Goal: Ask a question

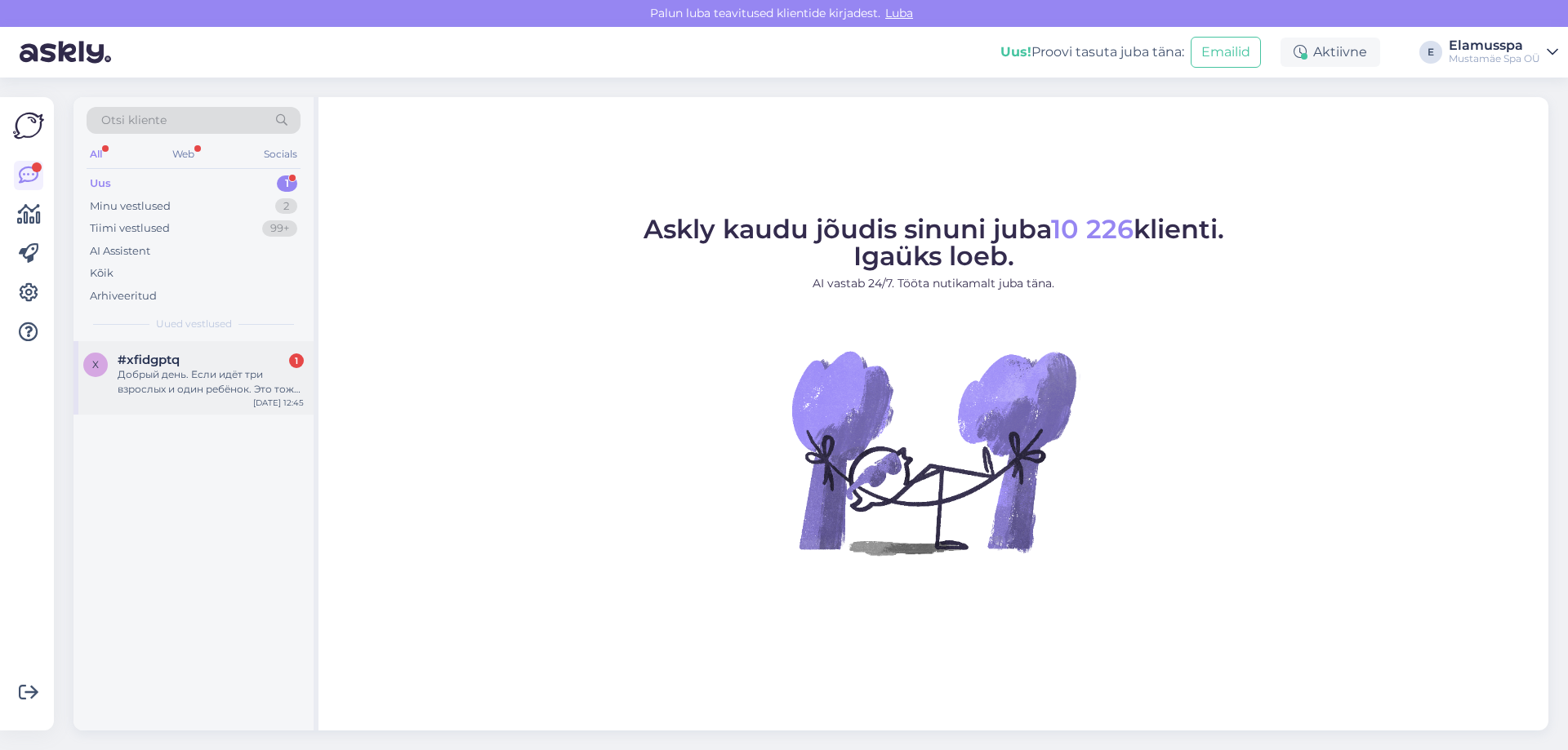
click at [223, 380] on div "Добрый день. Если идёт три взрослых и один ребёнок. Это тоже семейный пакет?" at bounding box center [210, 382] width 186 height 29
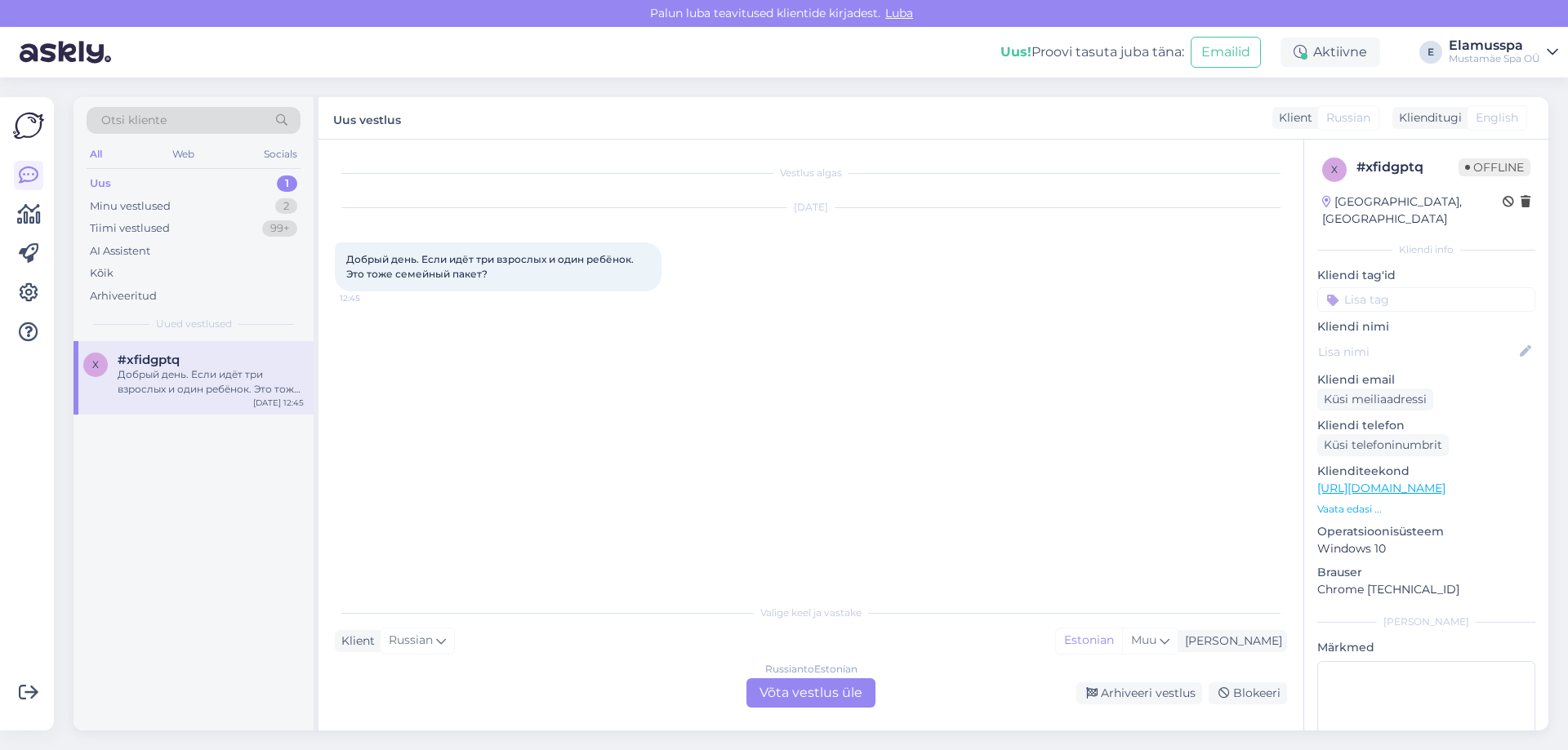
click at [824, 687] on div "Russian to Estonian Võta vestlus üle" at bounding box center [812, 693] width 129 height 29
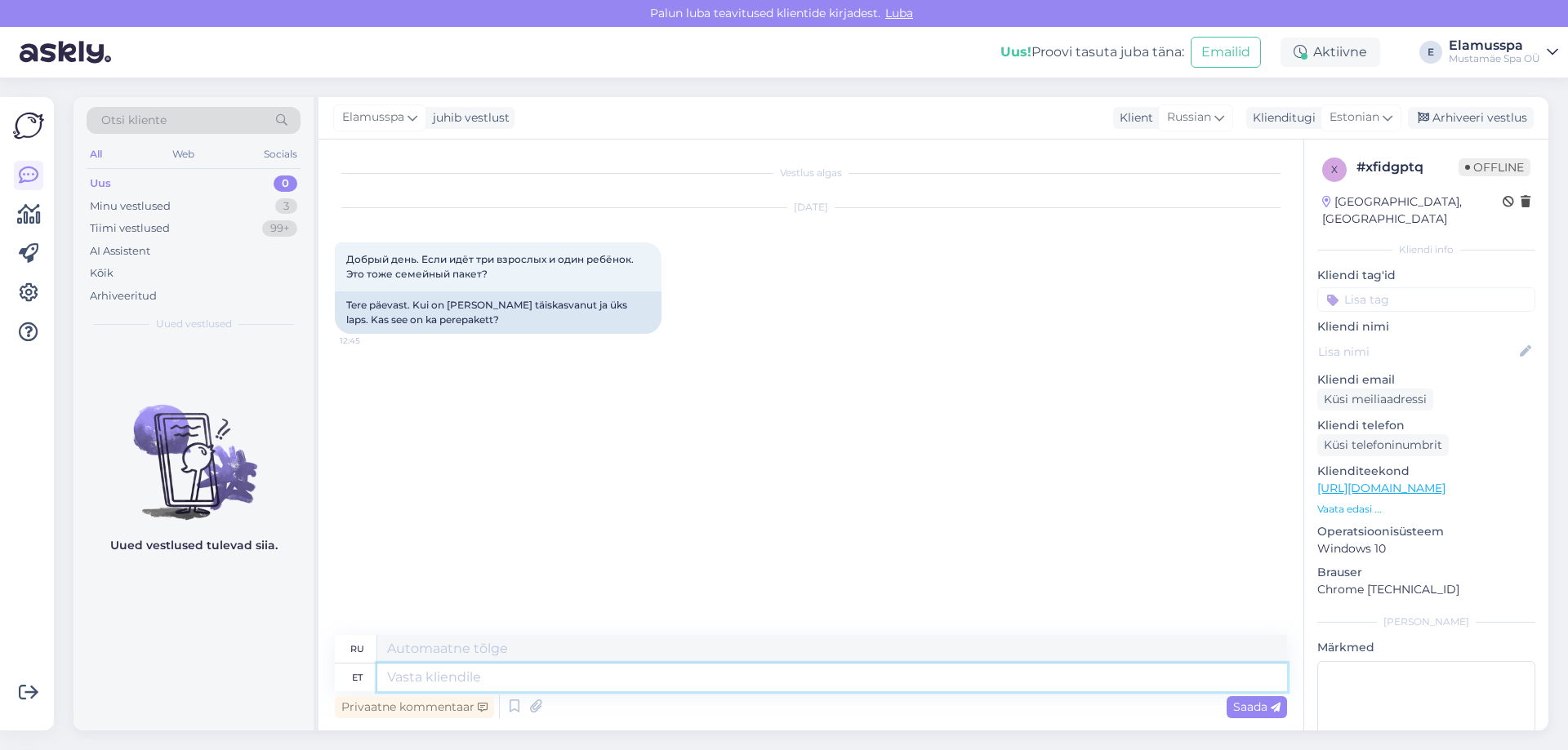
click at [544, 675] on textarea at bounding box center [831, 678] width 910 height 28
type textarea "tere!"
type textarea "привет!"
type textarea "ere!"
type textarea "яркий!"
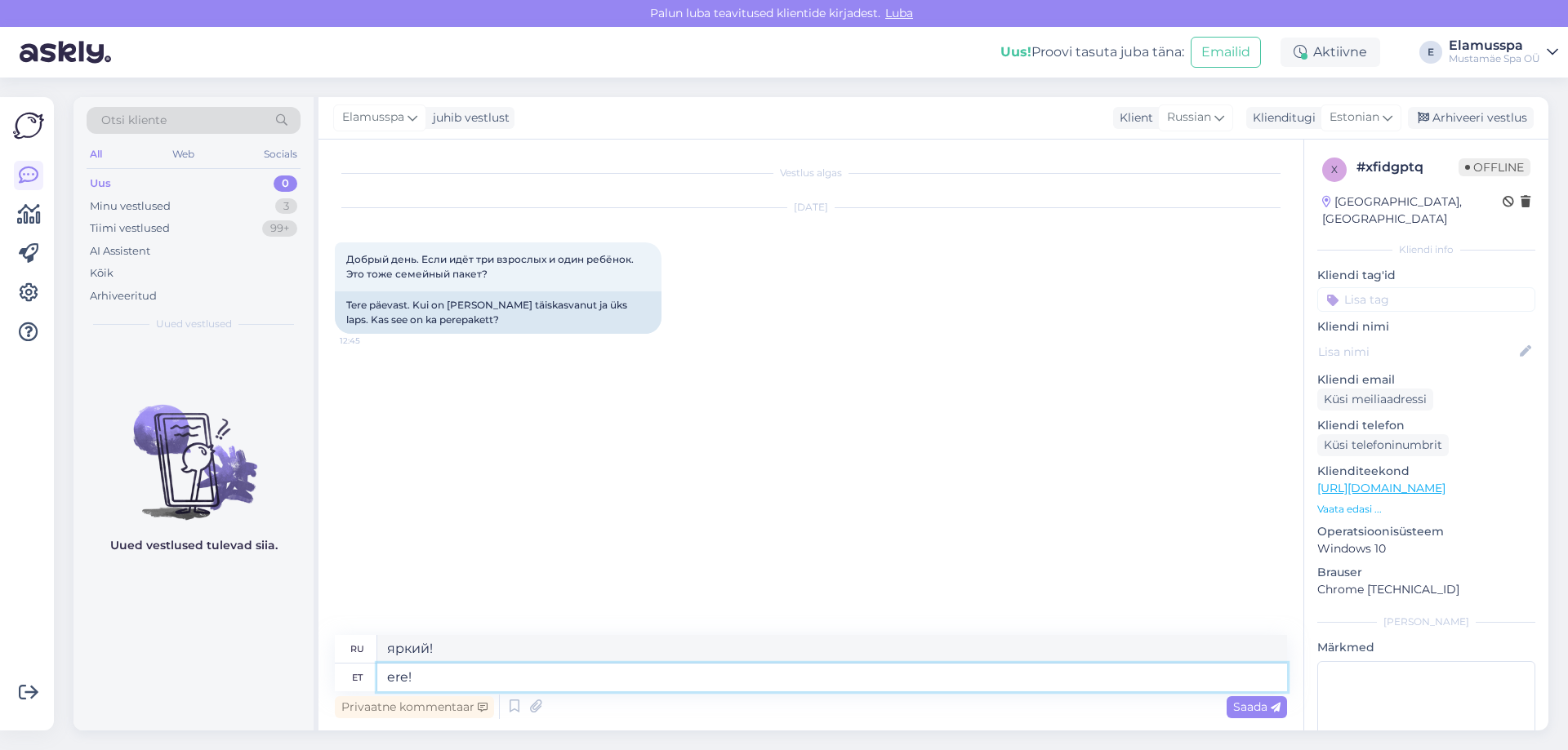
type textarea "Tere!"
type textarea "Привет!"
click at [544, 675] on textarea "Tere!" at bounding box center [831, 678] width 910 height 28
type textarea "Tere! Pere"
type textarea "Привет, семья!"
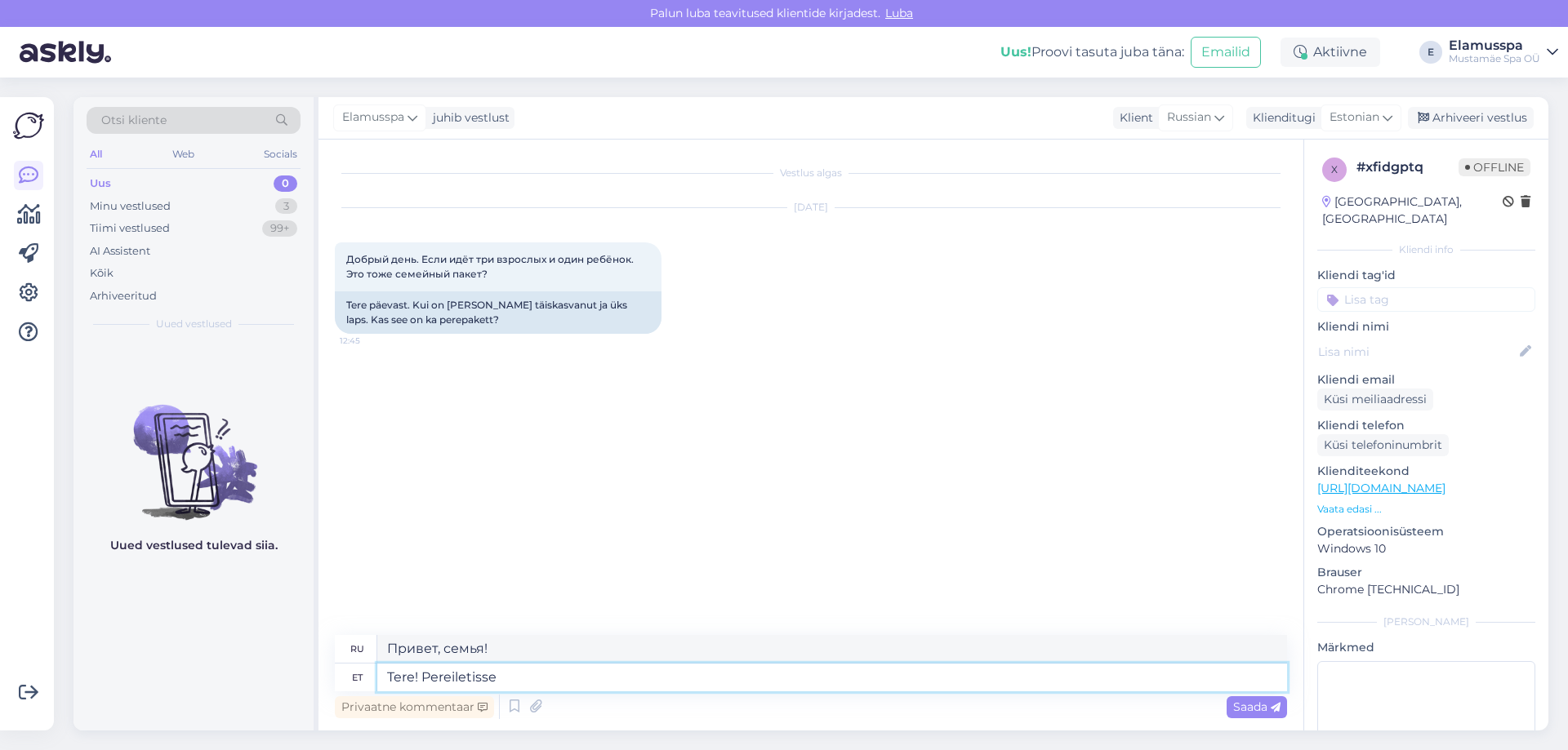
type textarea "Tere! Pereiletisse"
type textarea "Привет! Семье!"
type textarea "Tere! [GEOGRAPHIC_DATA]"
type textarea "Привет! Семейный билет"
type textarea "Tere! Perepiletisse kuu"
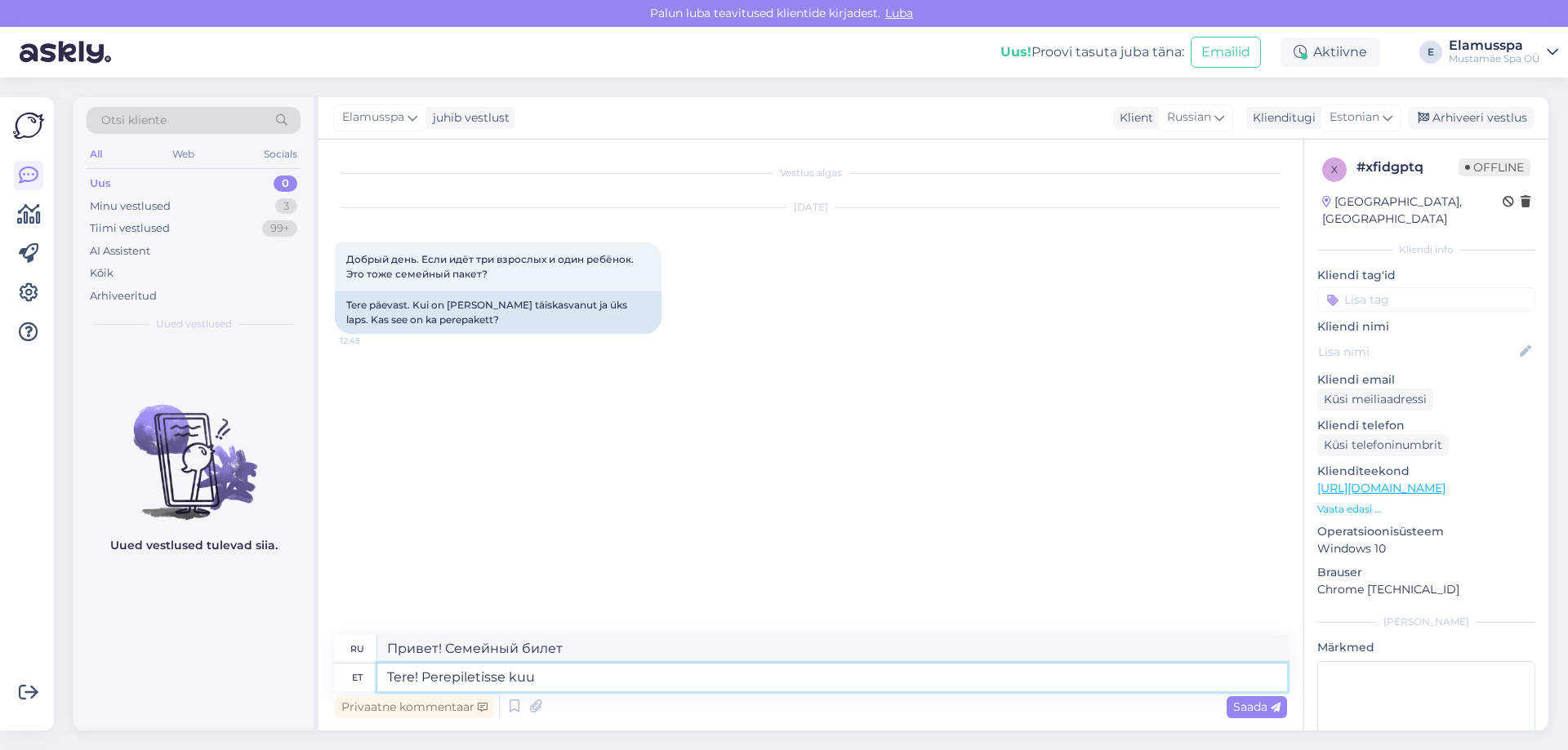
type textarea "Привет! Семейный билет на месяц."
type textarea "Tere! Perepiletisse"
type textarea "Привет! Семейный билет"
type textarea "Tere! Perepiletiga o"
type textarea "Привет! С семейным билетом."
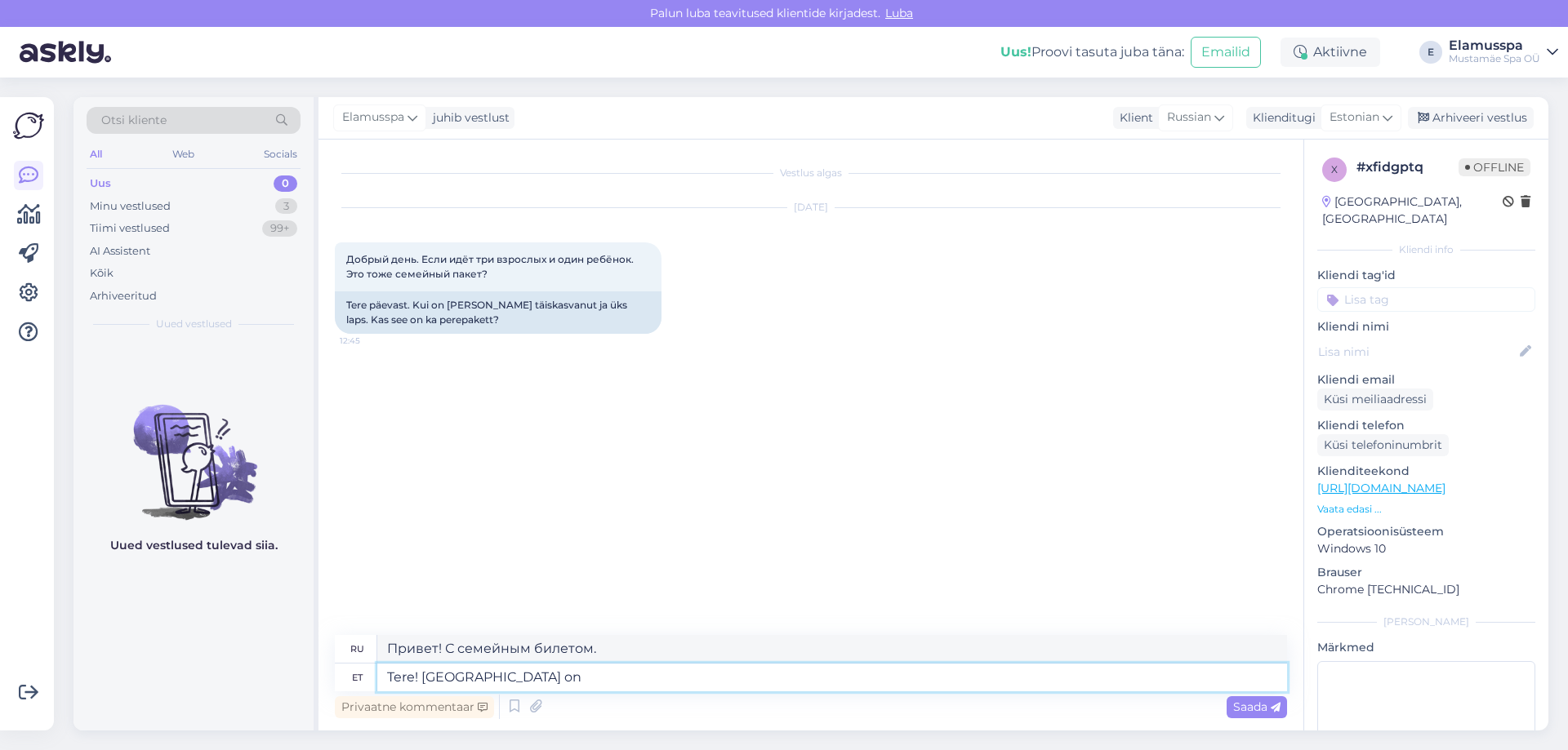
type textarea "Tere! [GEOGRAPHIC_DATA] on v"
type textarea "Привет! С семейным билетом,"
type textarea "Tere! Perepiletiga on võimlaik s"
type textarea "Здравствуйте! С семейным билетом есть возможность..."
type textarea "Tere! Perepiletiga on võimlaik sisen"
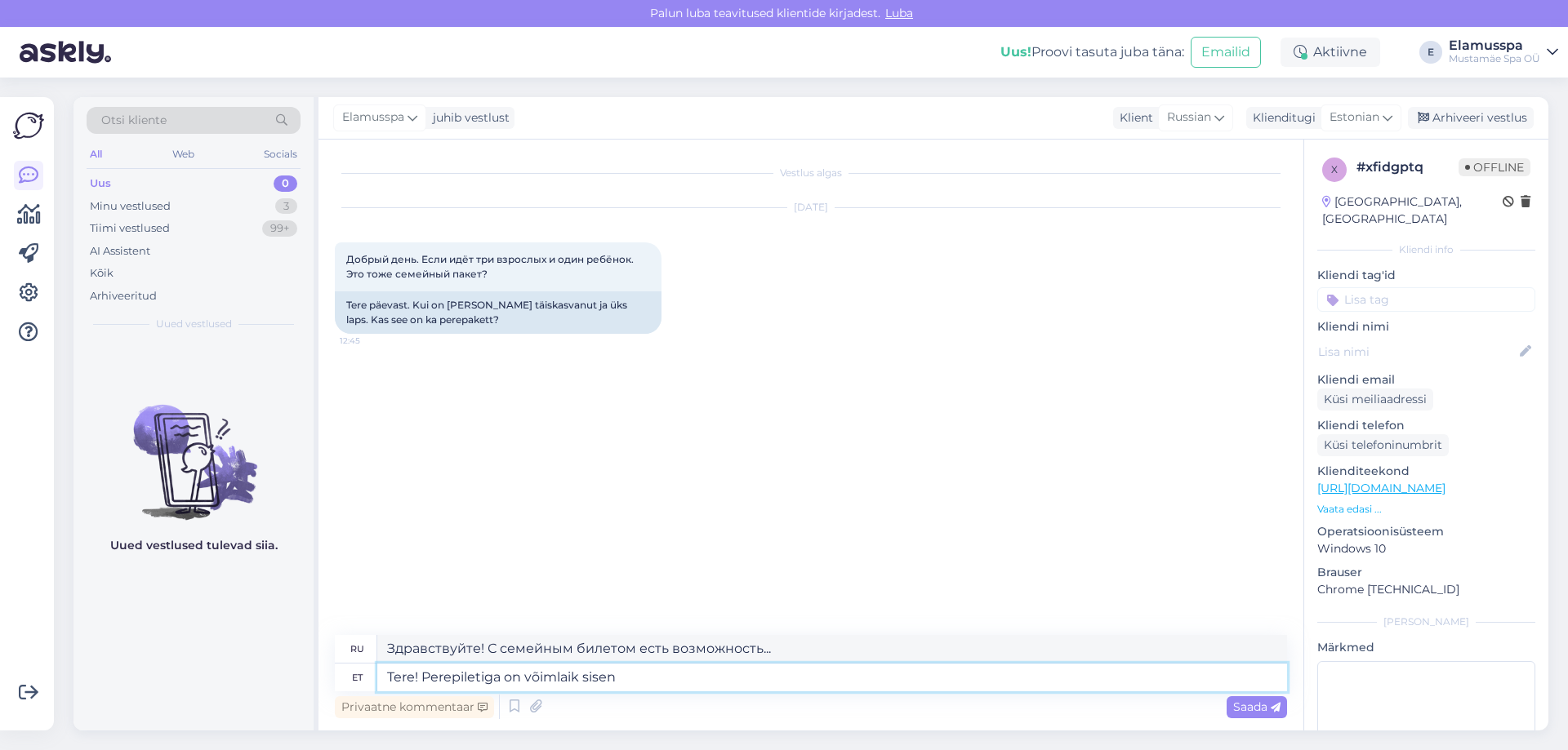
type textarea "Здравствуйте! Я могу войти по семейному билету."
type textarea "Tere! Perepiletiga on võimlaik siseneda k"
type textarea "Здравствуйте! Вход возможен по семейному билету."
type textarea "Tere! Perepiletiga on võimlaik siseneda kui"
type textarea "Здравствуйте! С семейным билетом вы можете попасть туда."
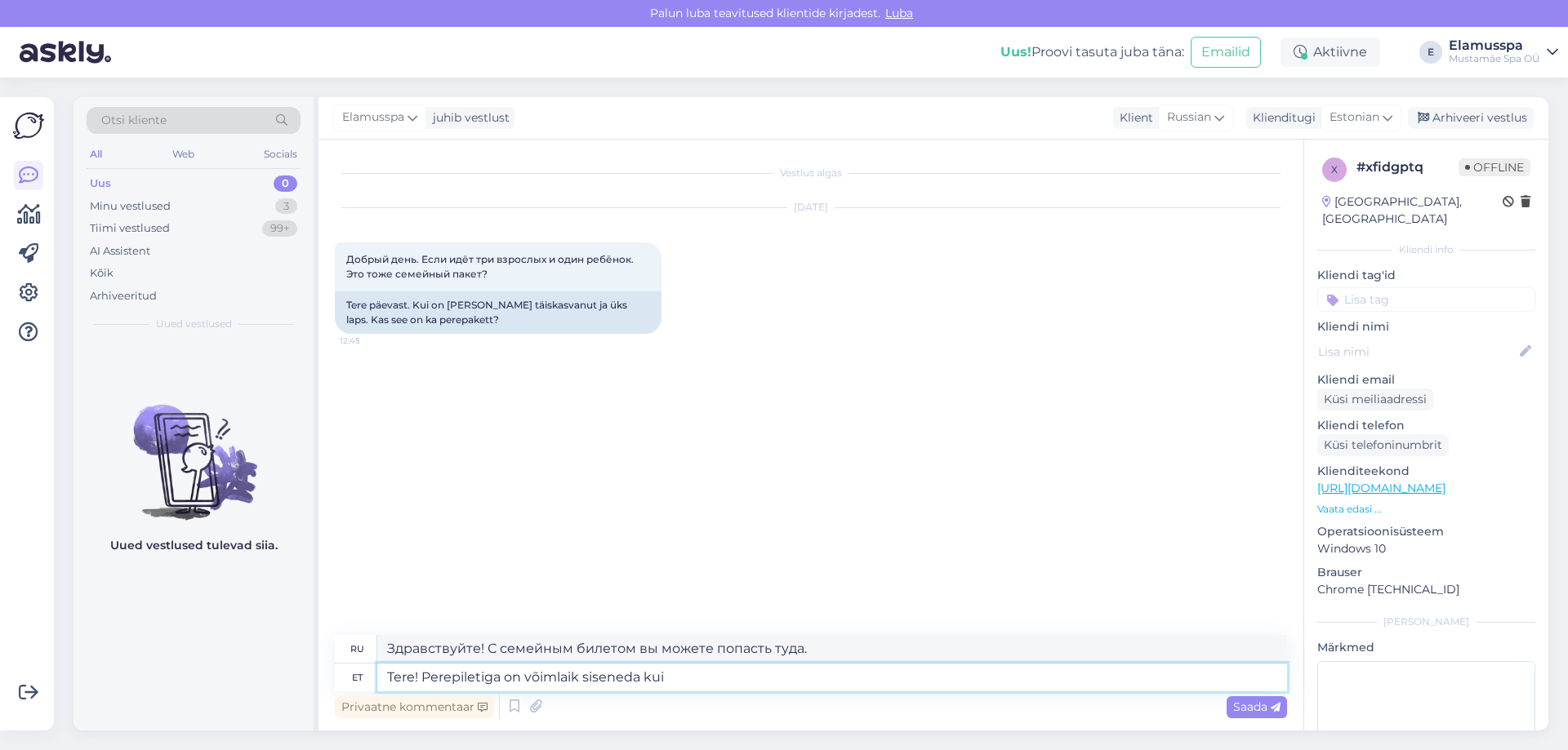
type textarea "Tere! Perepiletiga on võimlaik siseneda kui o"
type textarea "Здравствуйте! Вы можете пройти по семейному билету, если:"
type textarea "Tere! Perepiletiga on võimlaik siseneda kui on ma"
type textarea "Здравствуйте! Вход возможен по семейному билету, если есть"
type textarea "Tere! Perepiletiga on võimlaik siseneda kui on maksimaalselt"
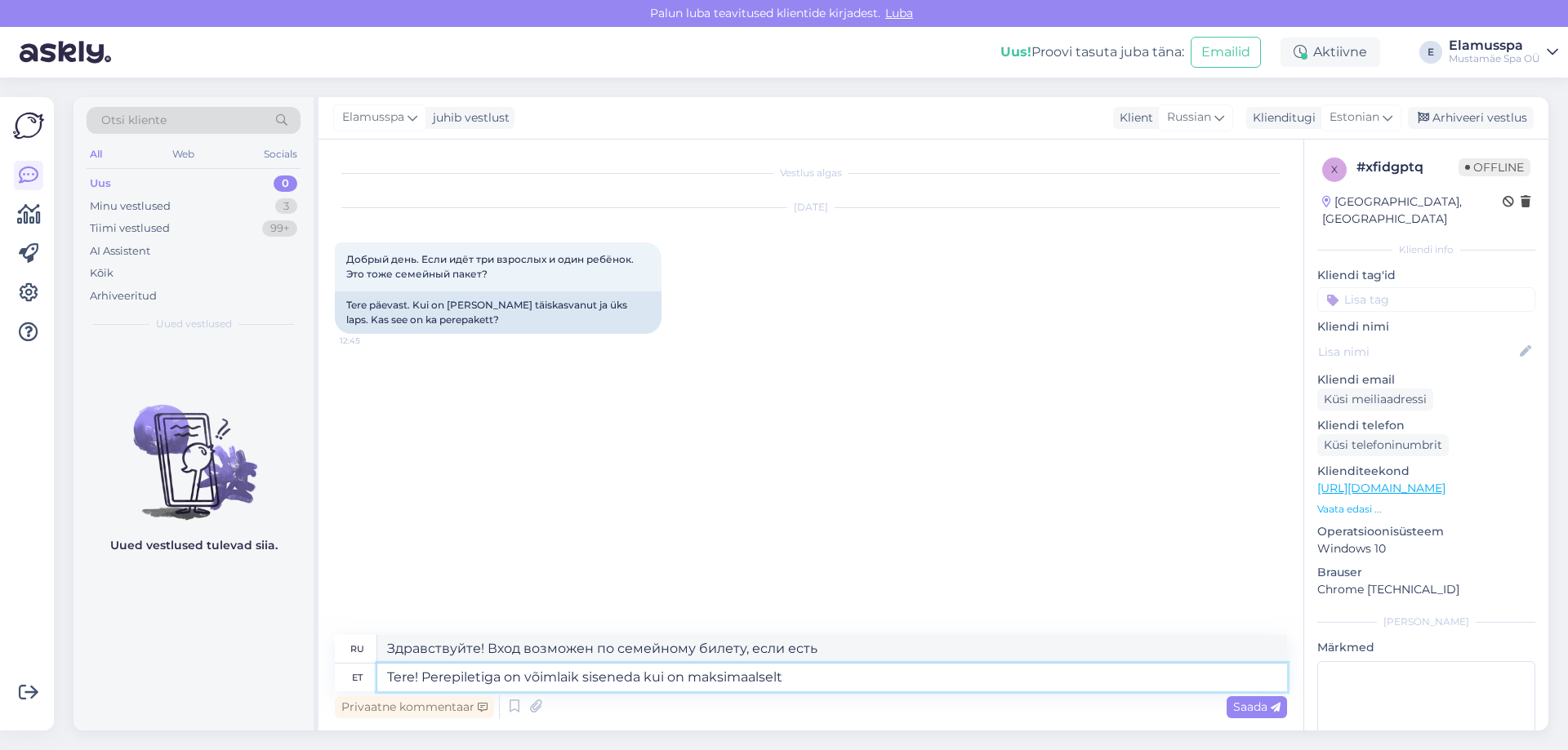
type textarea "Здравствуйте! Вход по семейному билету возможен, если количество участников не …"
type textarea "Tere! Perepiletiga on võimlaik siseneda kui on maksimaalselt 2 t"
type textarea "Здравствуйте! Вы можете войти по семейному билету, если вас максимум двое."
type textarea "Tere! Perepiletiga on võimlaik siseneda kui on maksimaalselt 2 täiskavanut j"
type textarea "Здравствуйте! Вы можете войти по семейному билету, если в группе не более двух …"
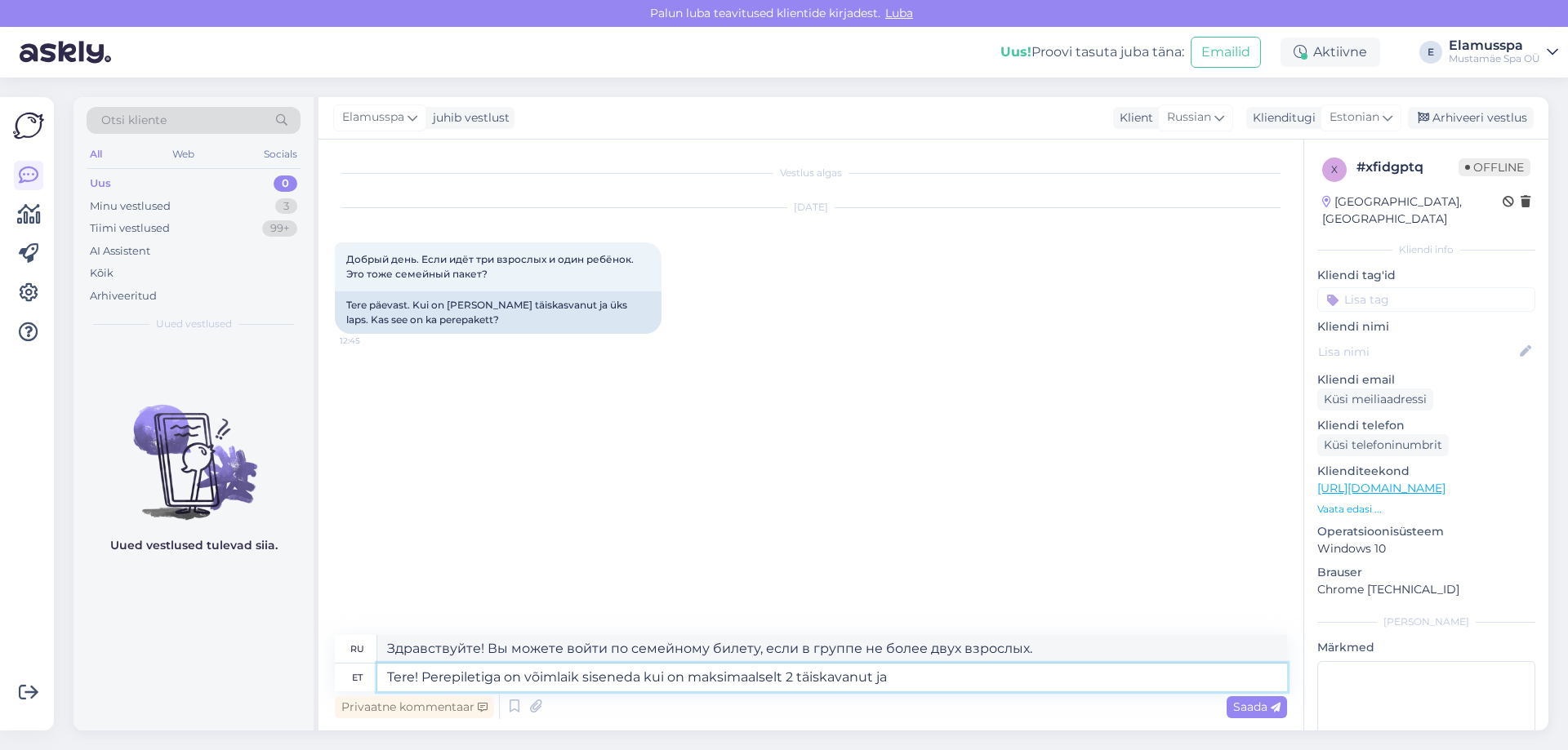
type textarea "Tere! Perepiletiga on võimlaik siseneda kui on maksimaalselt 2 täiskavanut ja 3"
type textarea "Здравствуйте! Вы можете войти по семейному билету, если вас не больше двух взро…"
type textarea "Tere! Perepiletiga on võimlaik siseneda kui on maksimaalselt 2 täiskavanut ja 3…"
type textarea "Здравствуйте! Вы можете войти по семейному билету, если в группе не более 2 взр…"
type textarea "Tere! Perepiletiga on võimlaik siseneda kui on maksimaalselt 2 täiskavanut ja 3…"
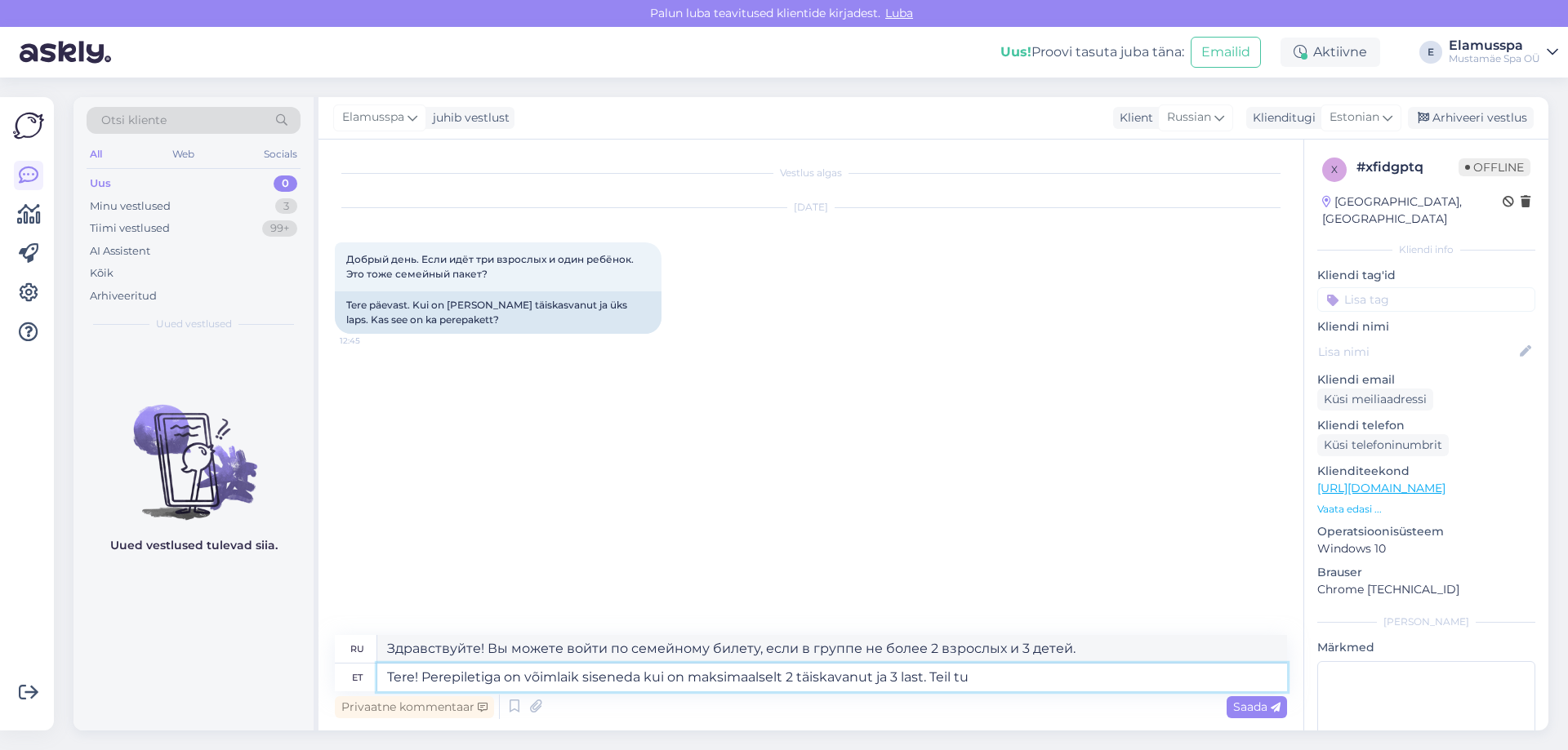
type textarea "Здравствуйте! Вы можете войти по семейному билету, если в группе не более 2 взр…"
type textarea "Tere! Perepiletiga on võimlaik siseneda kui on maksimaalselt 2 täiskavanut ja 3…"
type textarea "Здравствуйте! Вы можете войти по семейному билету, если в группе не более 2 взр…"
type textarea "Tere! Perepiletiga on võimlaik siseneda kui on maksimaalselt 2 täiskavanut ja 3…"
type textarea "Здравствуйте! Вы можете войти по семейному билету, если в группе не более 2 взр…"
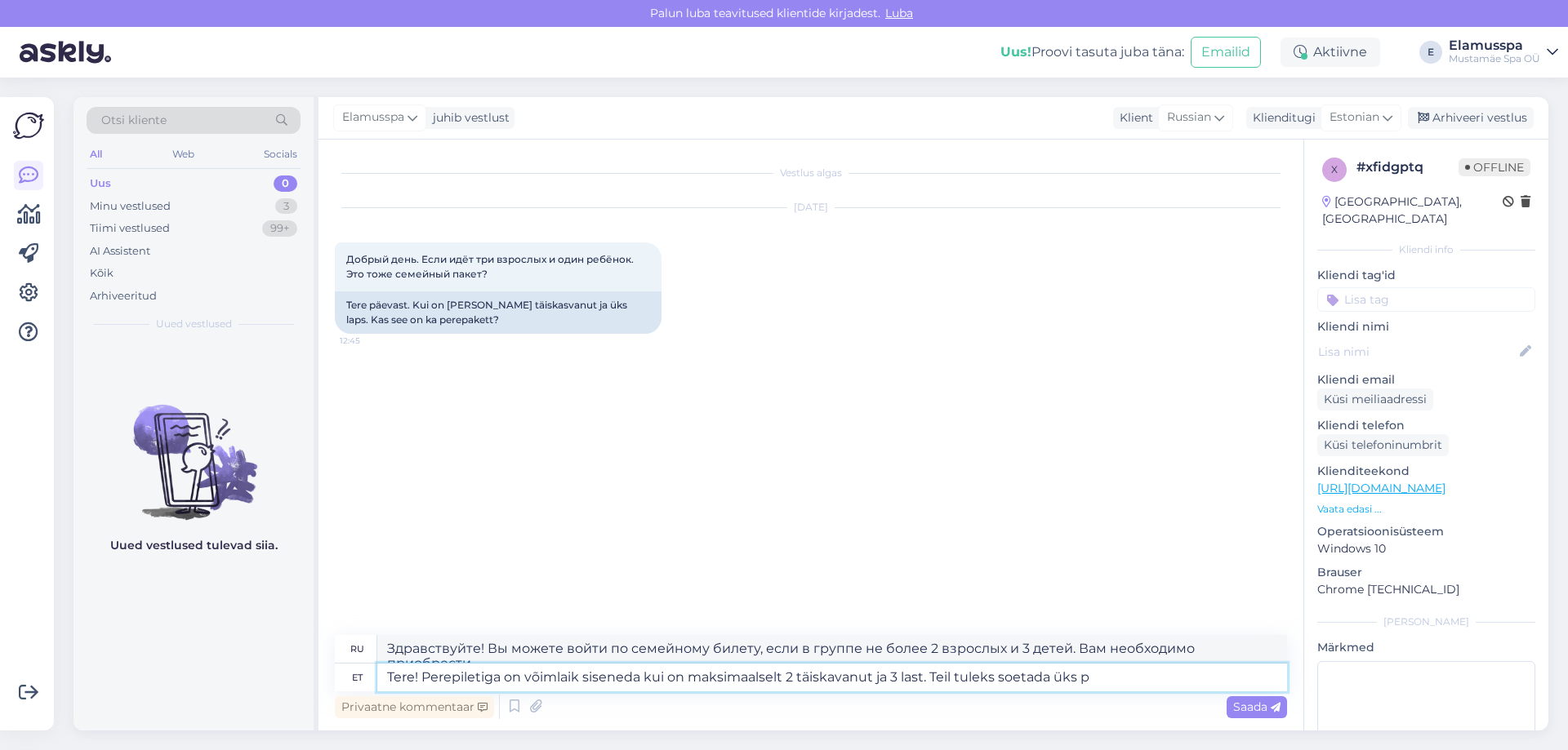
type textarea "Tere! Perepiletiga on võimlaik siseneda kui on maksimaalselt 2 täiskavanut ja 3…"
type textarea "Здравствуйте! Вы можете войти по семейному билету, если в группе не более 2 взр…"
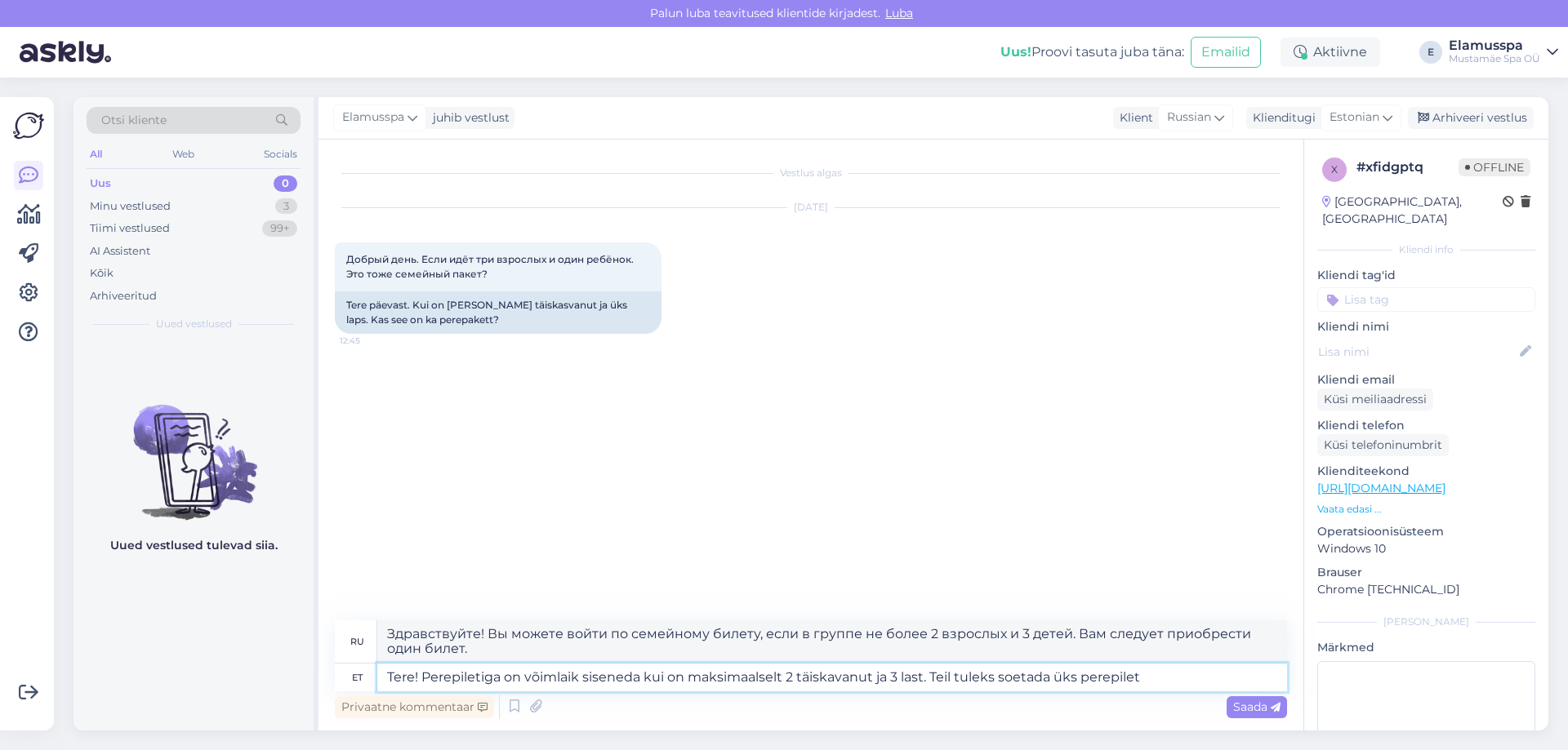
type textarea "Tere! Perepiletiga on võimlaik siseneda kui on maksimaalselt 2 täiskavanut ja 3…"
type textarea "Здравствуйте! Вход по семейному билету возможен, если в группе не более 2 взрос…"
type textarea "Tere! Perepiletiga on võimlaik siseneda kui on maksimaalselt 2 täiskavanut ja 3…"
type textarea "Здравствуйте! Вход по семейному билету возможен, если в группе не более 2 взрос…"
type textarea "Tere! Perepiletiga on võimlaik siseneda kui on maksimaalselt 2 täiskavanut ja 3…"
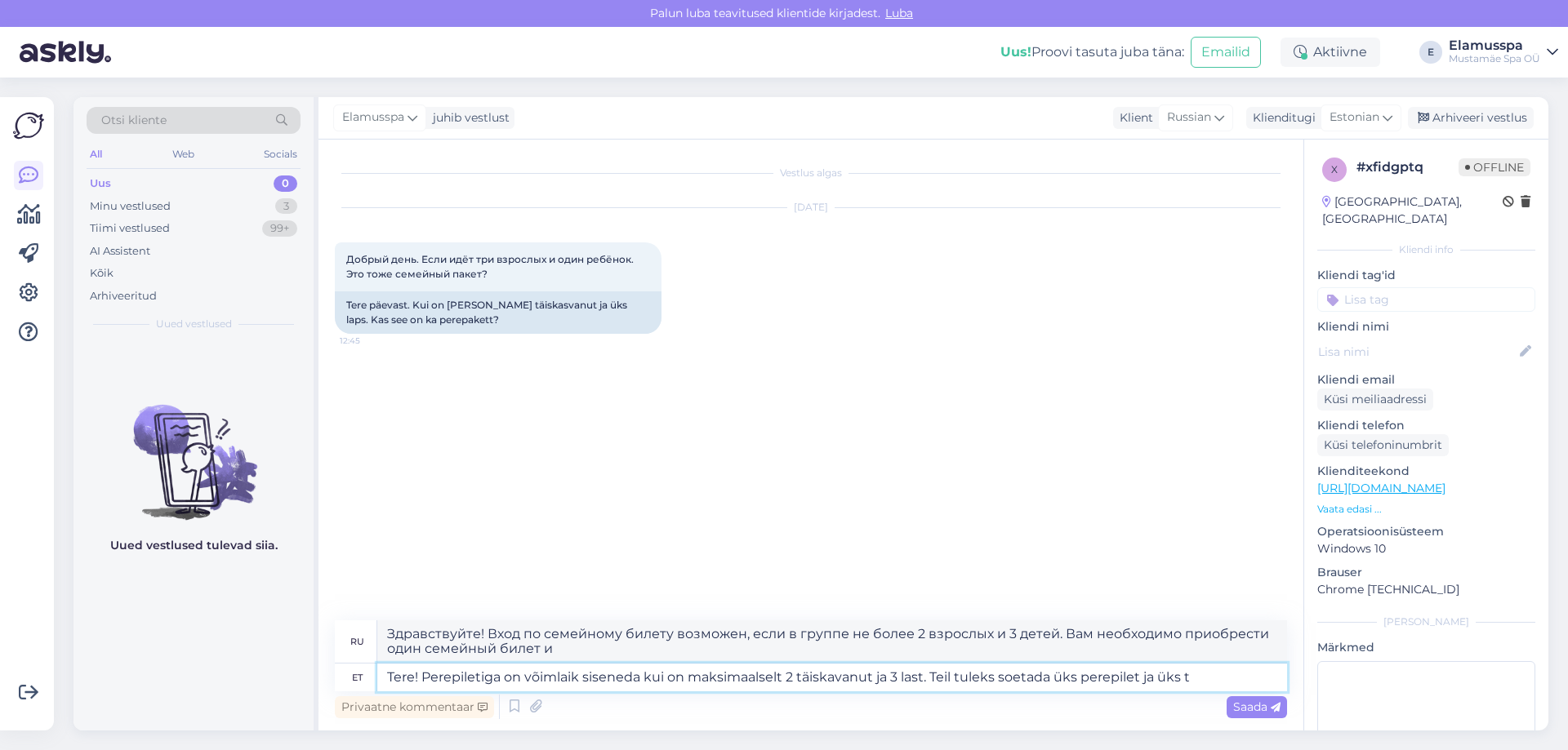
type textarea "Здравствуйте! Вход по семейному билету возможен, если в группе не более 2 взрос…"
type textarea "Tere! Perepiletiga on võimlaik siseneda kui on maksimaalselt 2 täiskavanut ja 3…"
type textarea "Здравствуйте! Вы можете пройти по семейному билету, если в группе не более 2 вз…"
type textarea "Tere! Perepiletiga on võimlaik siseneda kui on maksimaalselt 2 täiskavanut ja 3…"
type textarea "Здравствуйте! Вход по семейному билету возможен, если в группе не более 2 взрос…"
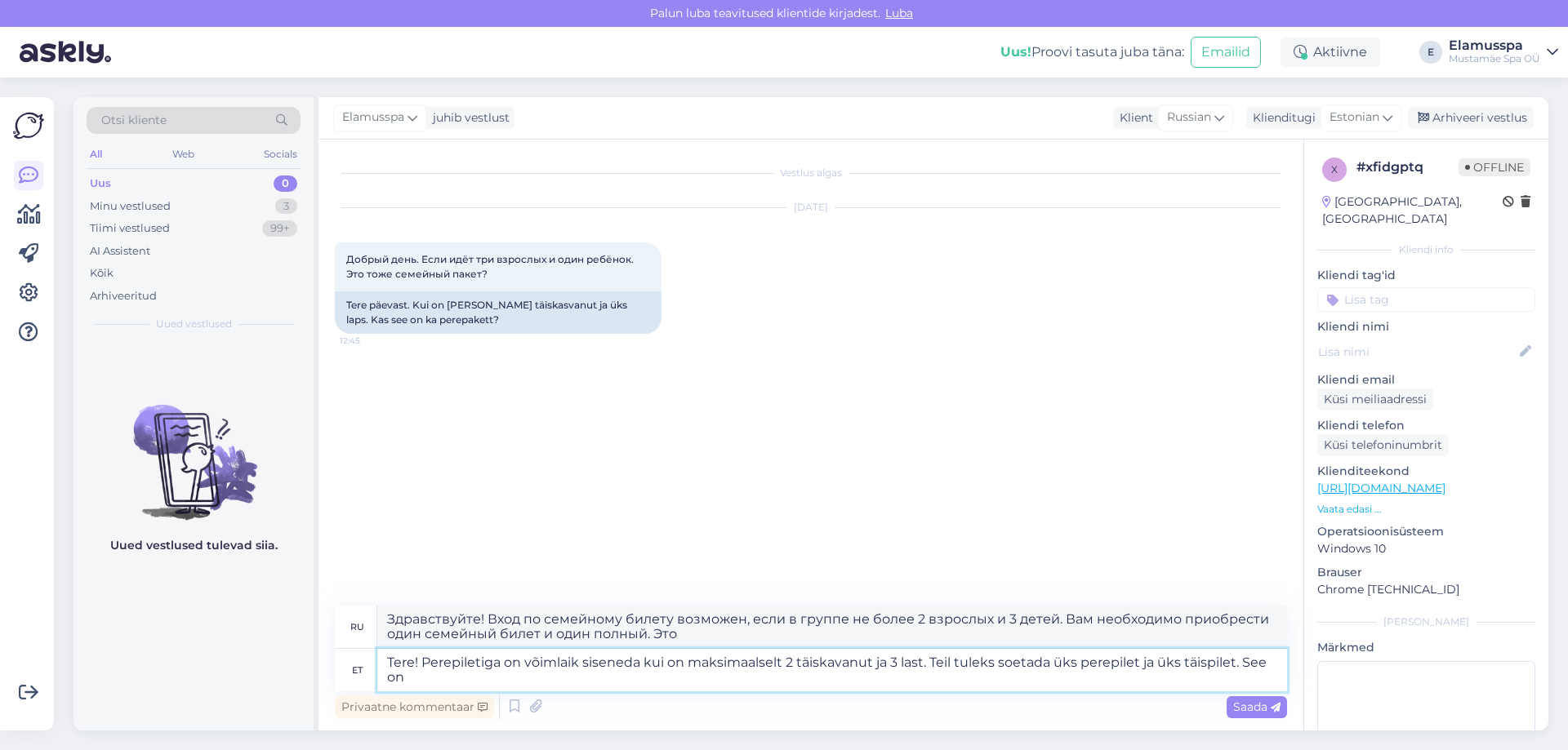
type textarea "Tere! Perepiletiga on võimlaik siseneda kui on maksimaalselt 2 täiskavanut ja 3…"
type textarea "Здравствуйте! Вход по семейному билету возможен, если в группе не более 2 взрос…"
type textarea "Tere! Perepiletiga on võimlaik siseneda kui on maksimaalselt 2 täiskavanut ja 3…"
type textarea "Здравствуйте! Вход по семейному билету возможен, если в группе не более 2 взрос…"
type textarea "Tere! Perepiletiga on võimlaik siseneda kui on maksimaalselt 2 täiskavanut ja 3…"
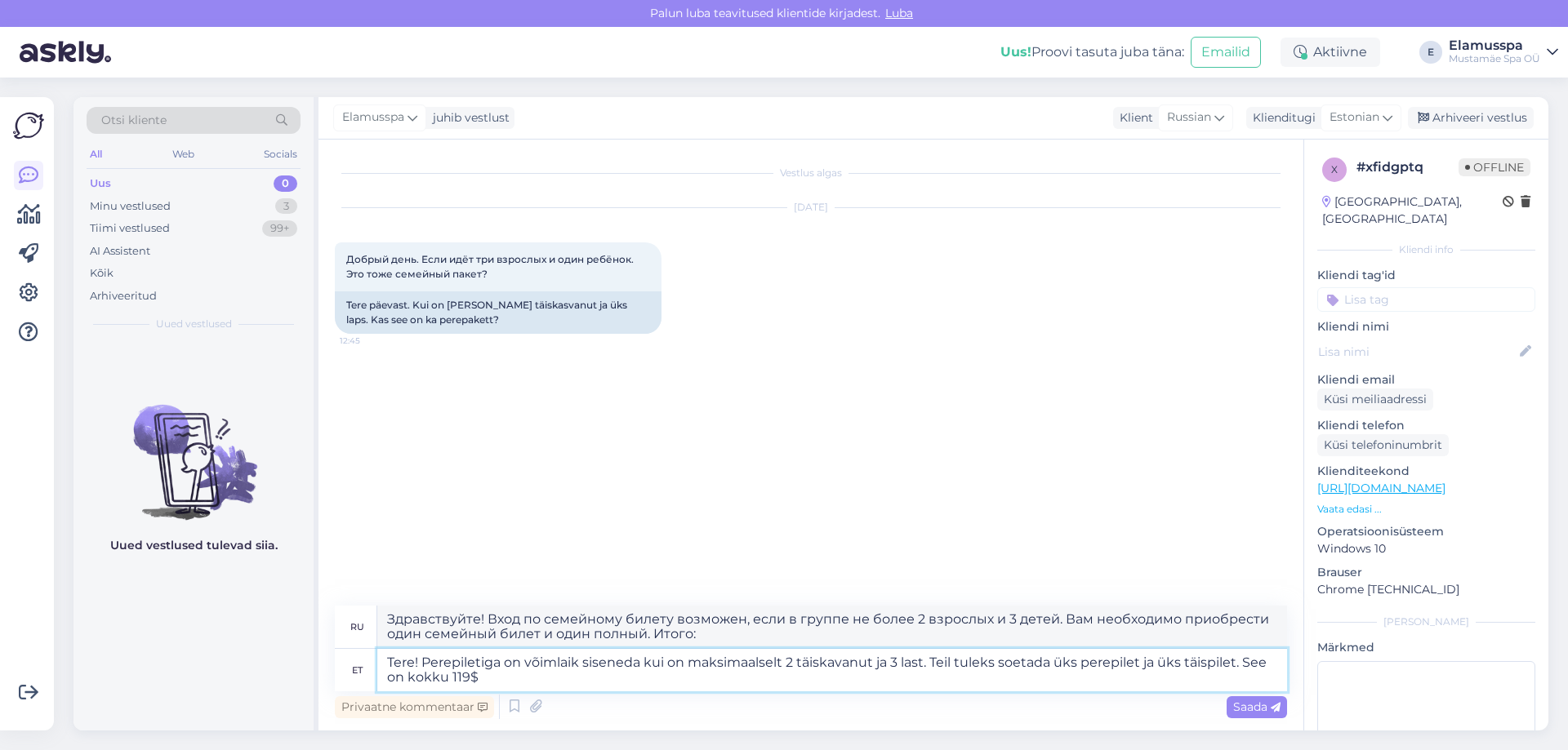
type textarea "Здравствуйте! Вы можете войти по семейному билету, если в группе не более 2 взр…"
type textarea "Tere! Perepiletiga on võimlaik siseneda kui on maksimaalselt 2 täiskavanut ja 3…"
type textarea "Здравствуйте! Вы можете войти по семейному билету, если в группе не более 2 взр…"
type textarea "Tere! Perepiletiga on võimlaik siseneda kui on maksimaalselt 2 täiskavanut ja 3…"
type textarea "Здравствуйте! Вы можете войти по семейному билету, если в группе не более 2 взр…"
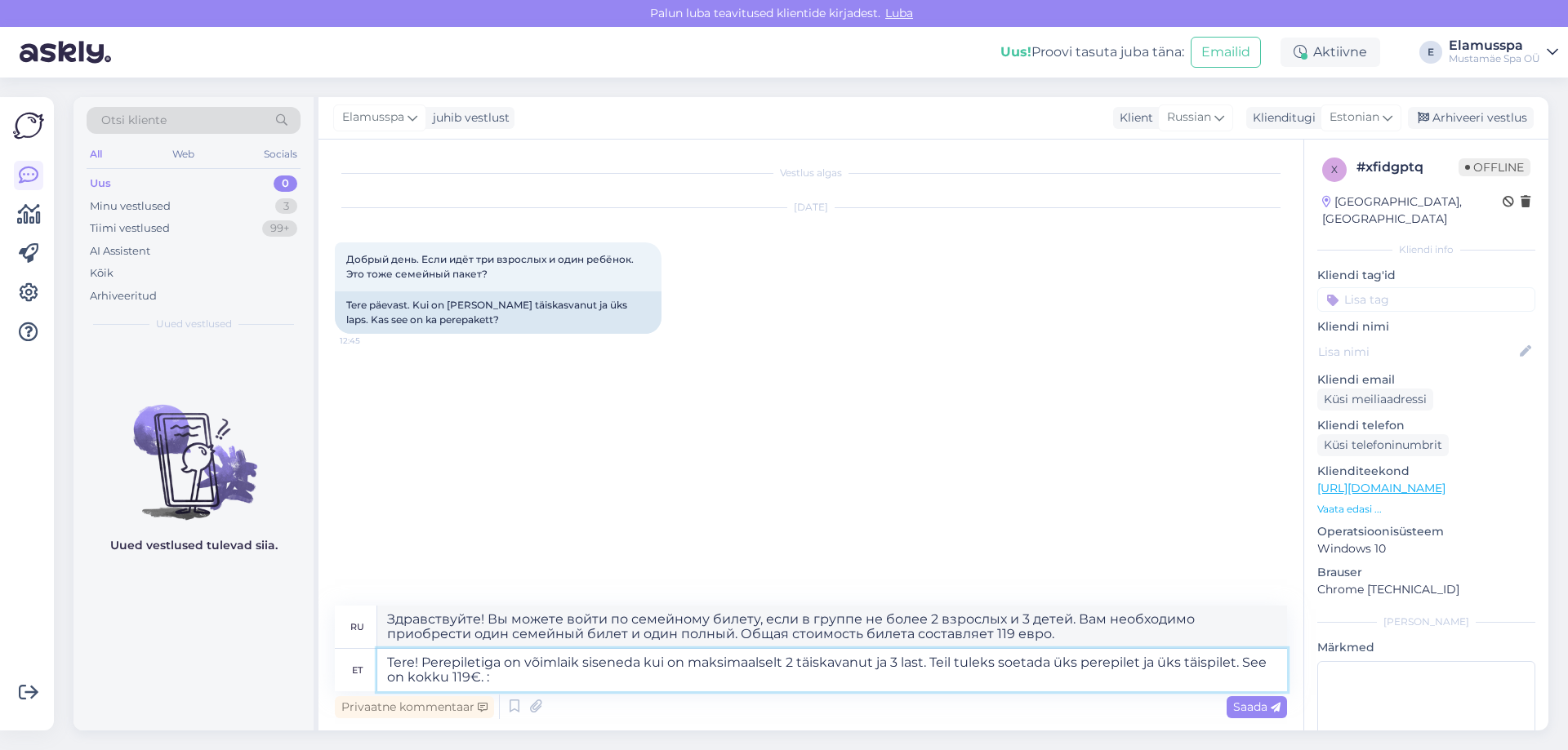
type textarea "Tere! Perepiletiga on võimlaik siseneda kui on maksimaalselt 2 täiskavanut ja 3…"
type textarea "Здравствуйте! Вы можете войти по семейному билету, если вас не больше 2 взрослы…"
click at [564, 663] on textarea "Tere! Perepiletiga on võimlaik siseneda kui on maksimaalselt 2 täiskavanut ja 3…" at bounding box center [831, 670] width 910 height 42
type textarea "Tere! Perepiletiga on võimalik siseneda kui on maksimaalselt 2 täiskavanut ja 3…"
type textarea "Здравствуйте! Вход по семейному билету возможен, если в группе не более 2 взрос…"
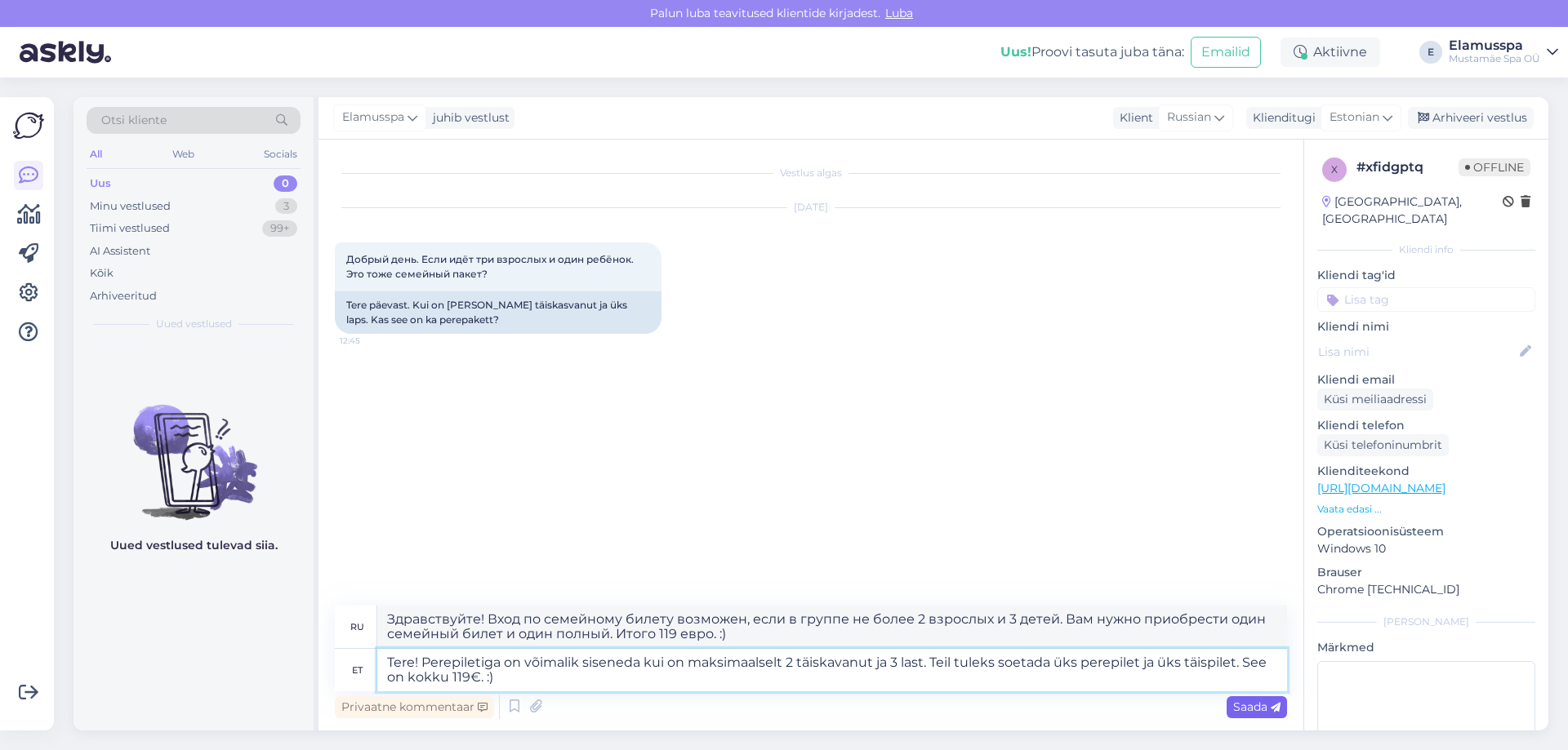
type textarea "Tere! Perepiletiga on võimalik siseneda kui on maksimaalselt 2 täiskavanut ja 3…"
click at [1255, 703] on span "Saada" at bounding box center [1257, 707] width 47 height 15
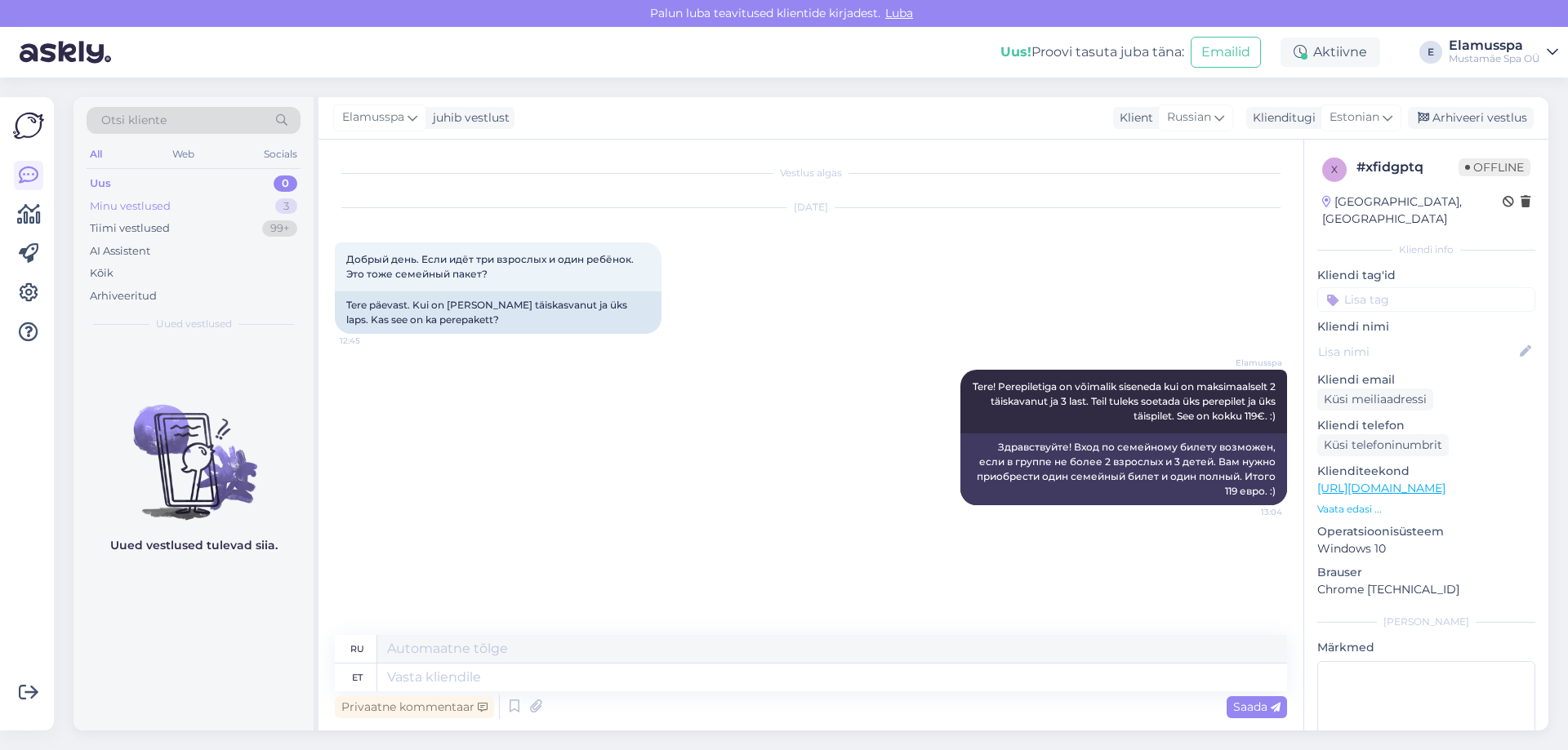
click at [278, 195] on div "Minu vestlused 3" at bounding box center [193, 206] width 214 height 23
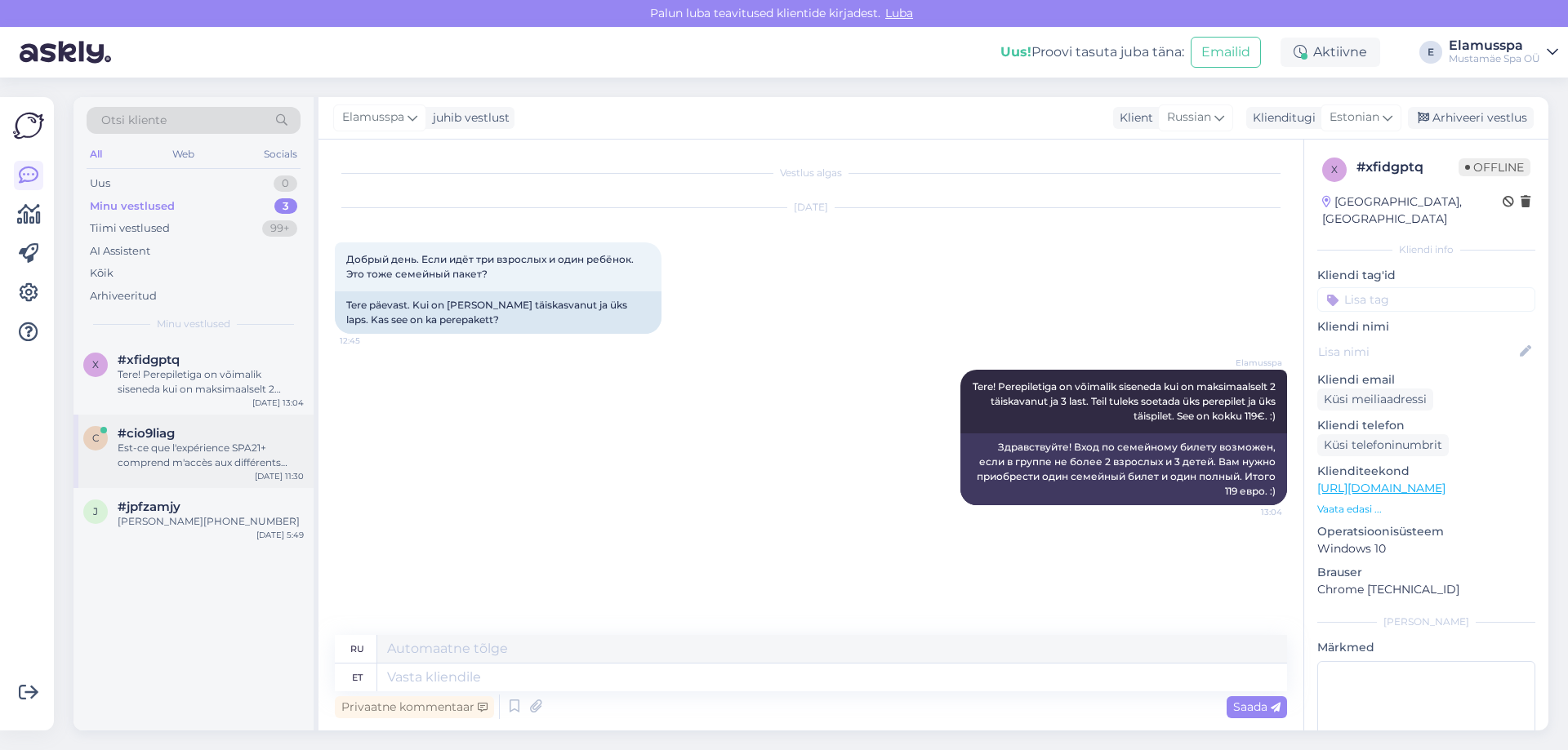
click at [228, 458] on div "Est-ce que l'expérience SPA21+ comprend m'accès aux différents saunas en plus d…" at bounding box center [210, 455] width 186 height 29
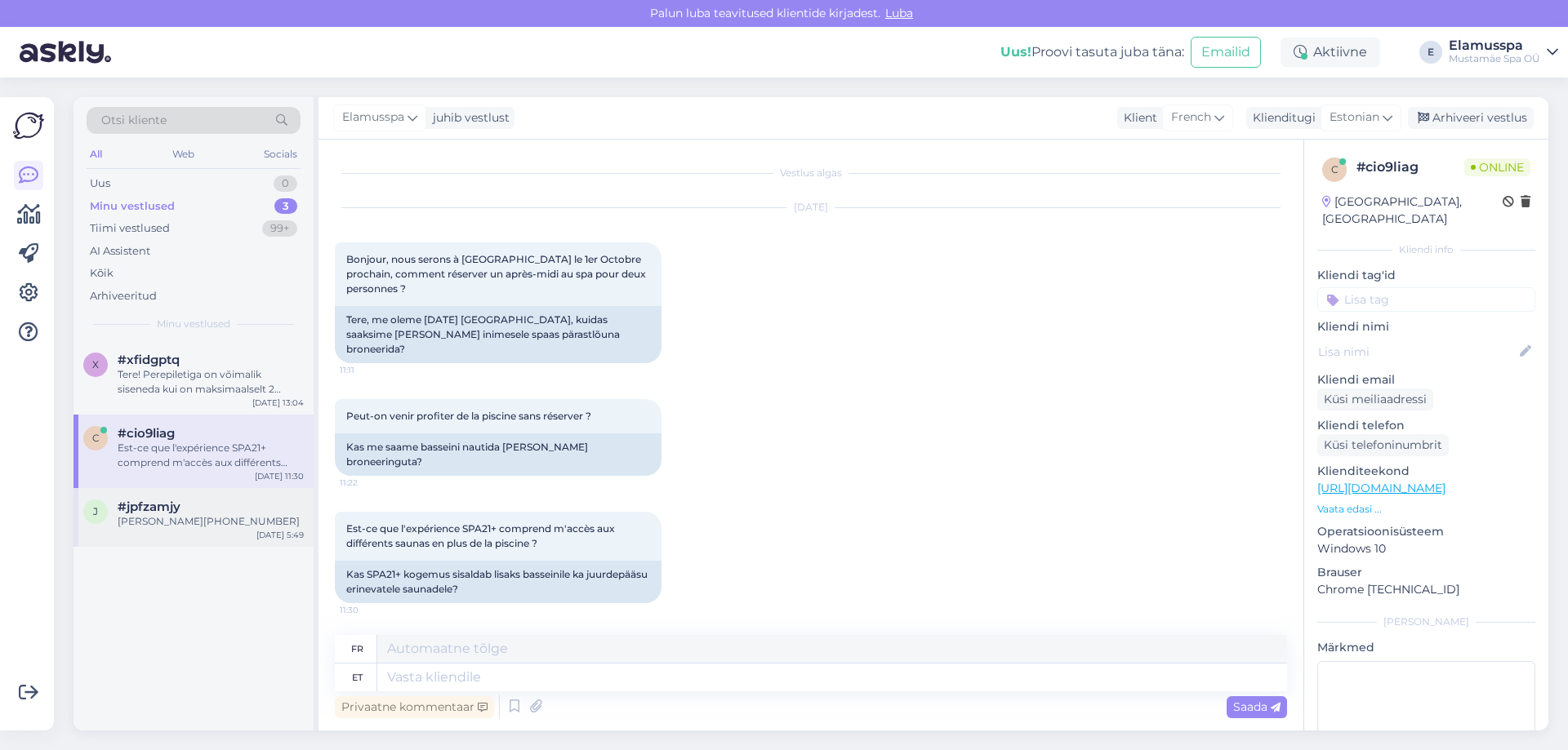
click at [135, 517] on div "[PERSON_NAME][PHONE_NUMBER]" at bounding box center [210, 522] width 186 height 15
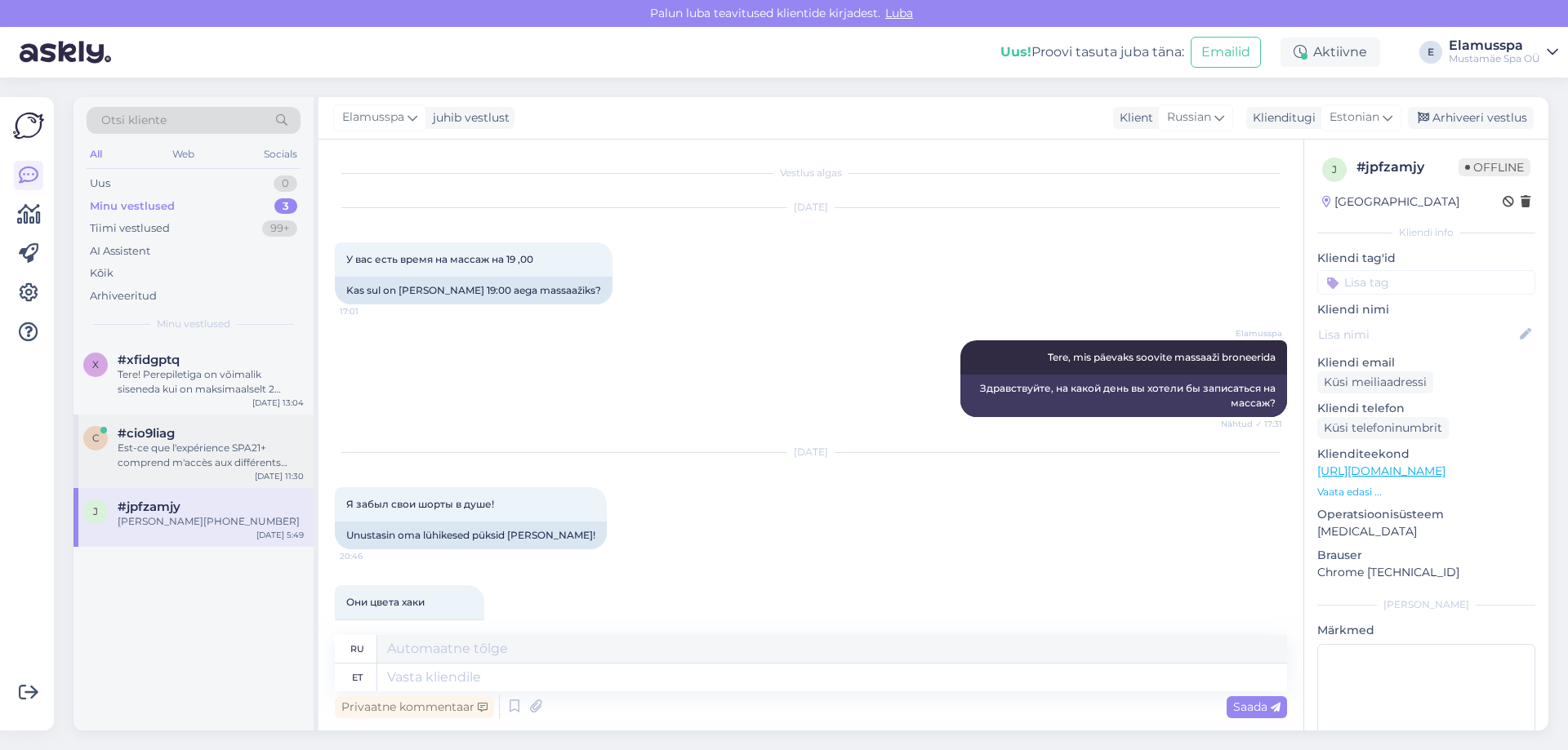
scroll to position [348, 0]
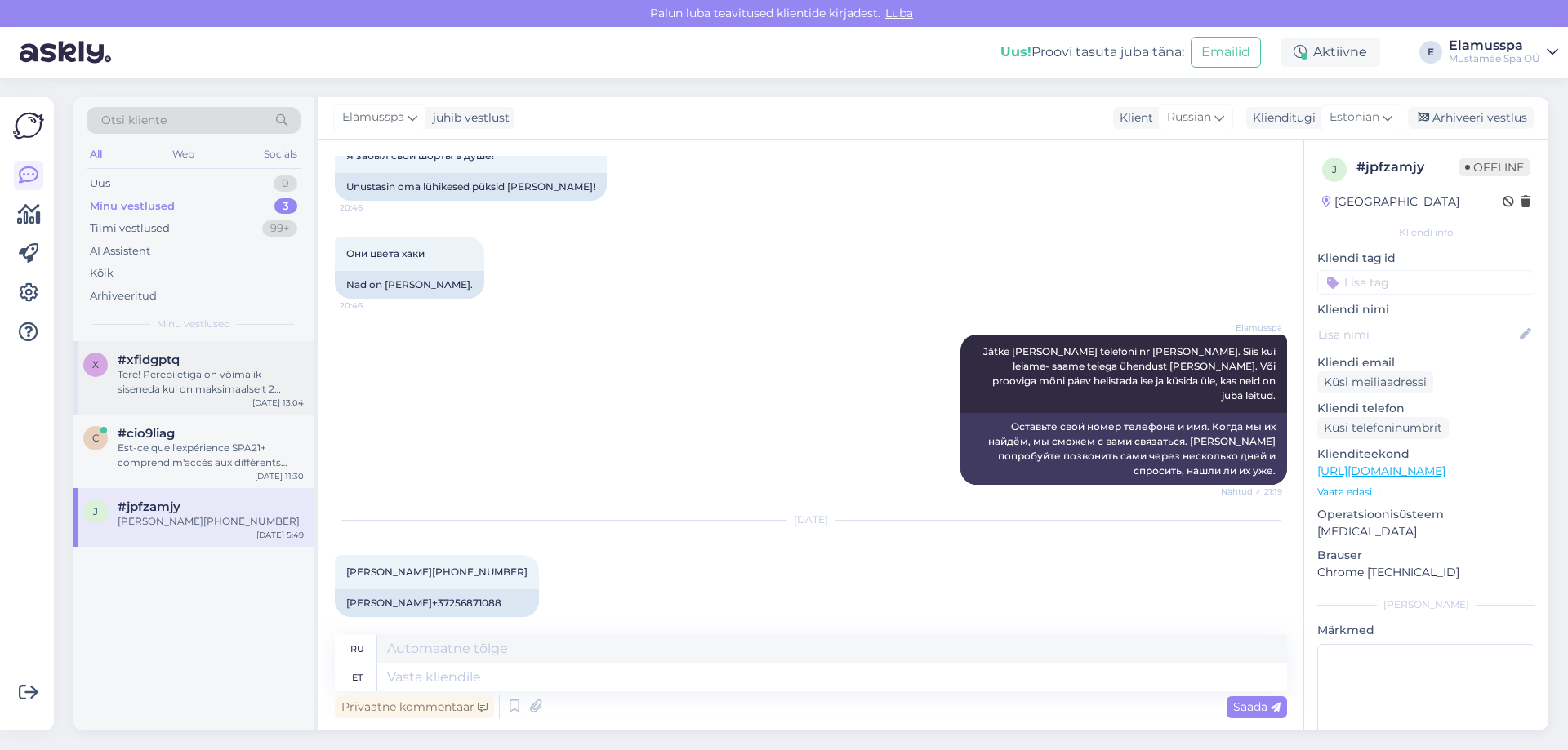
click at [241, 384] on div "Tere! Perepiletiga on võimalik siseneda kui on maksimaalselt 2 täiskavanut ja 3…" at bounding box center [210, 382] width 186 height 29
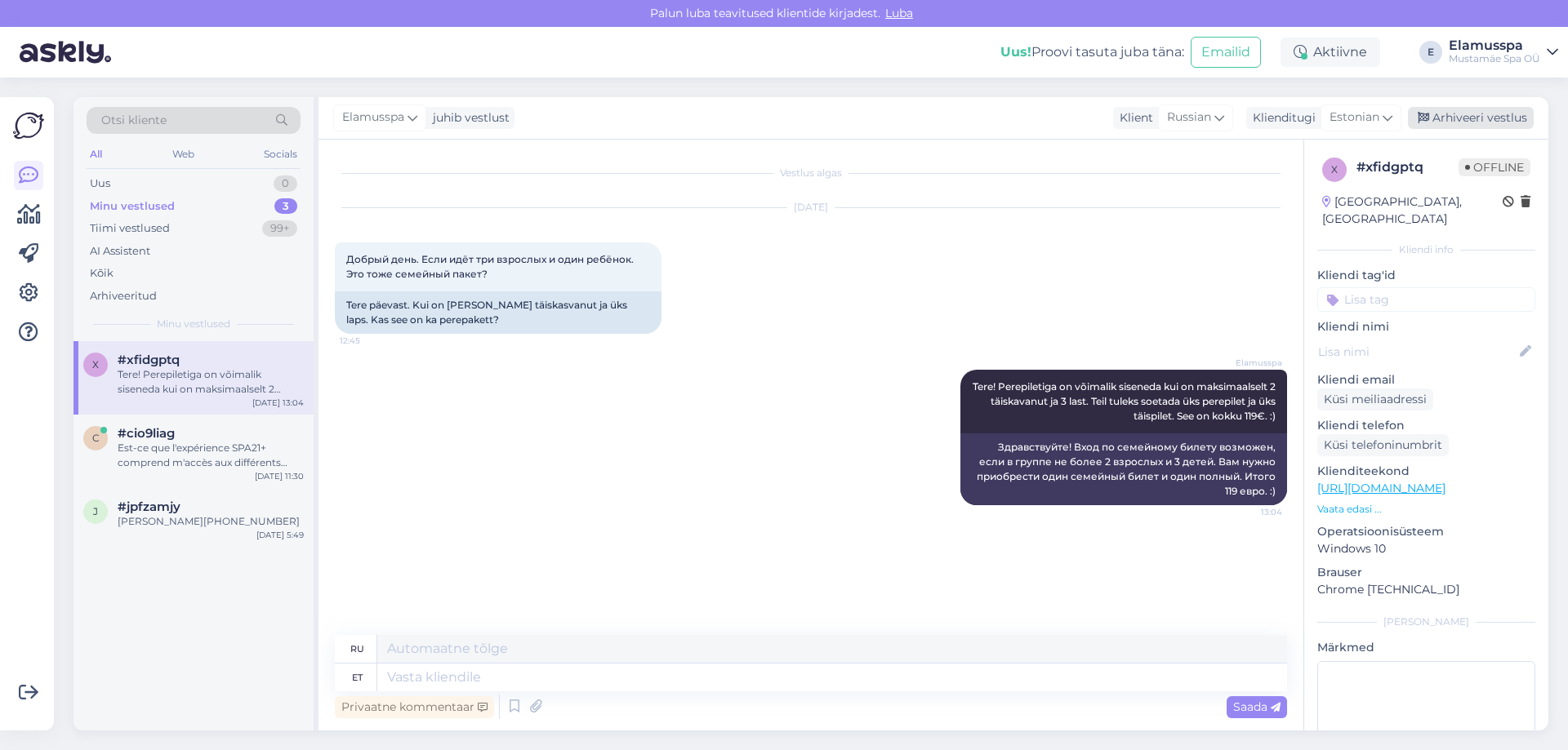
click at [1487, 117] on div "Arhiveeri vestlus" at bounding box center [1471, 118] width 126 height 22
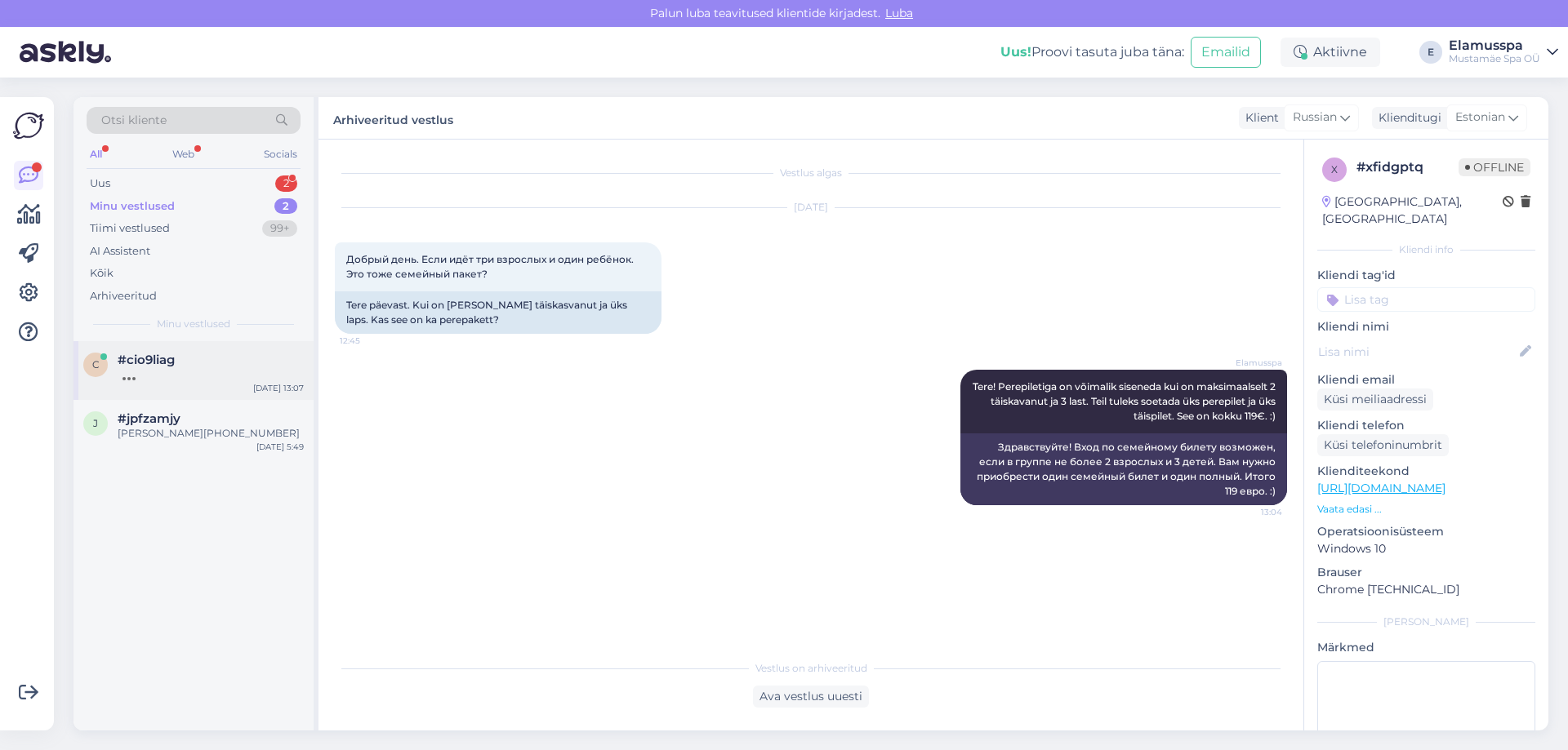
click at [200, 366] on div "#cio9liag" at bounding box center [210, 359] width 186 height 15
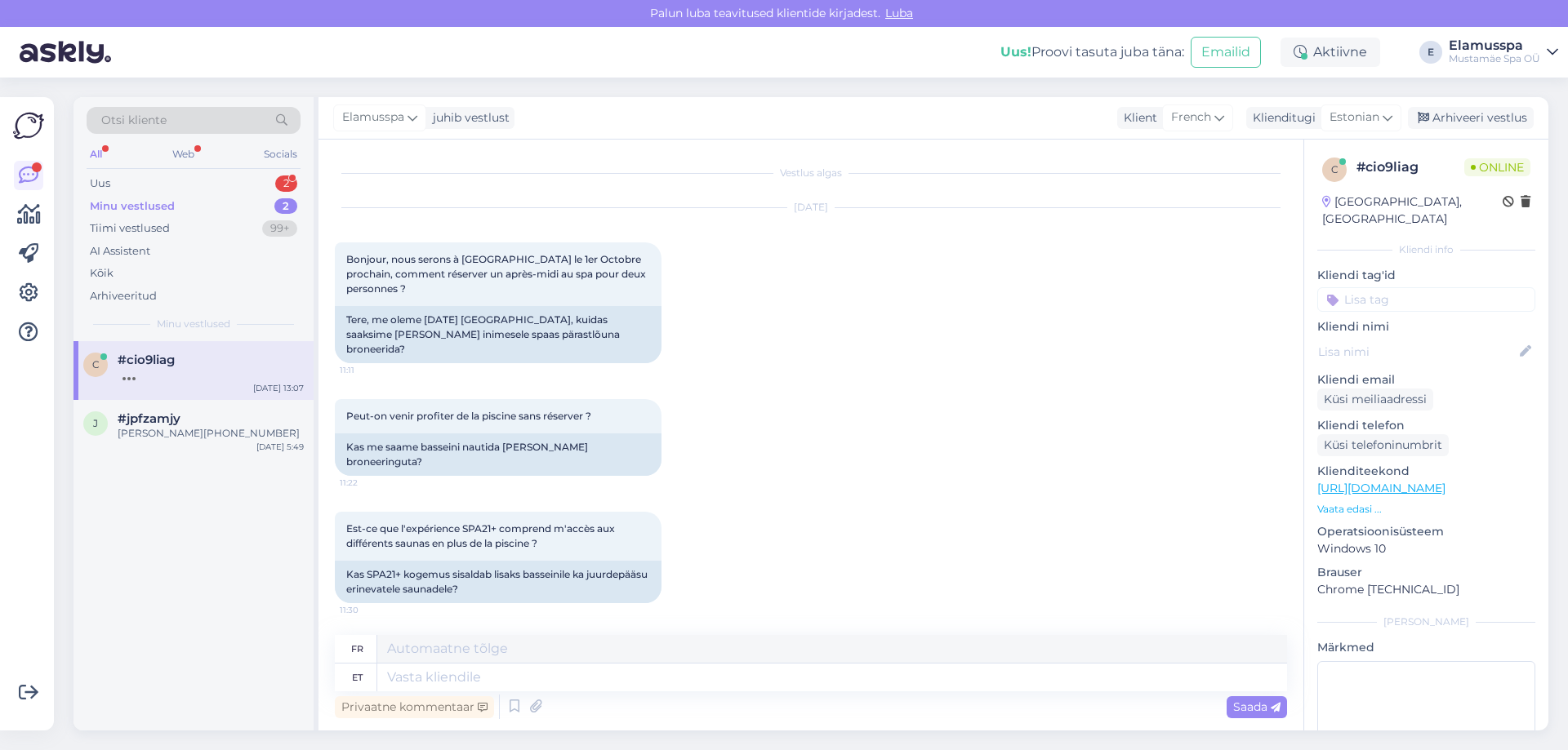
scroll to position [128, 0]
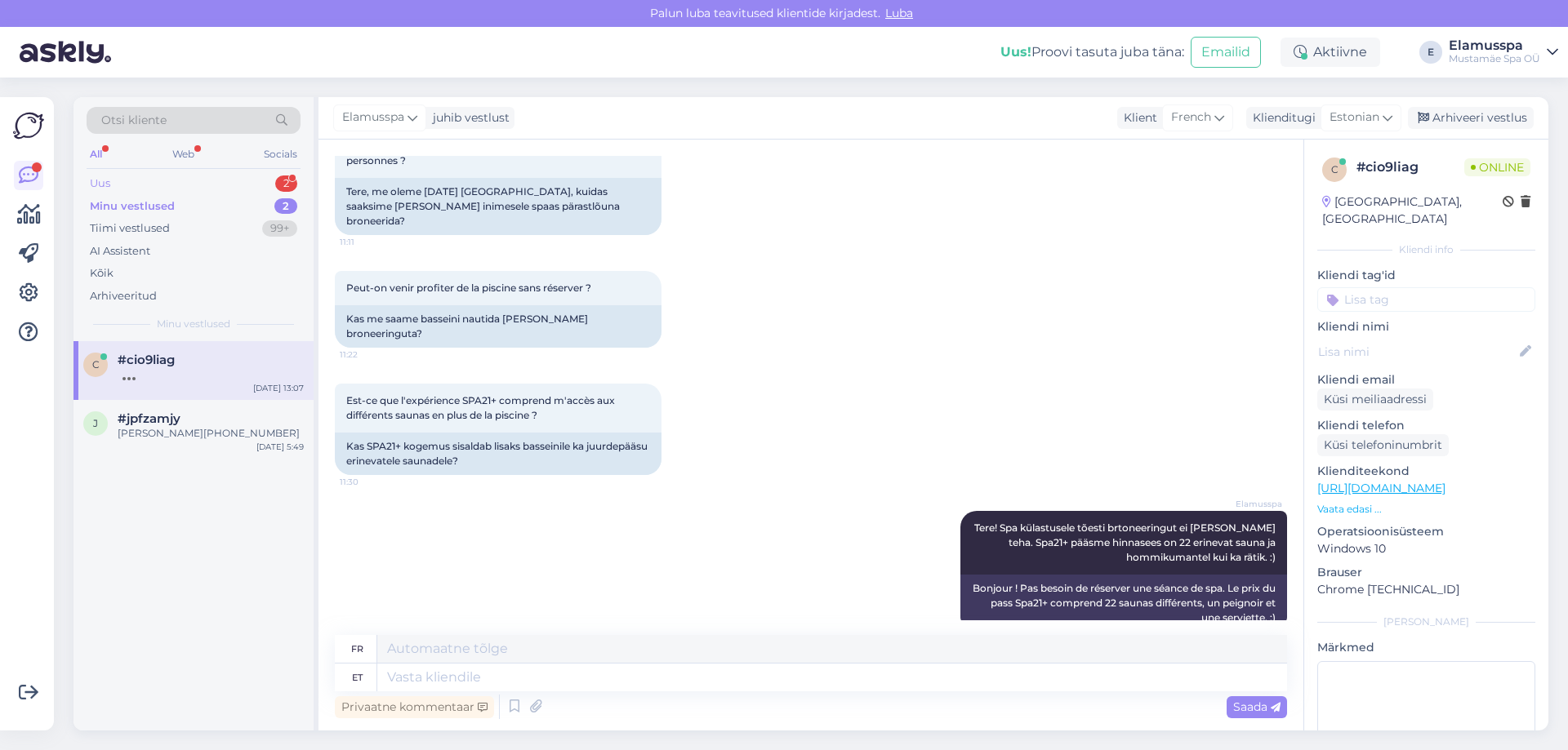
click at [285, 178] on div "2" at bounding box center [286, 184] width 22 height 16
click at [249, 374] on div "Moi," at bounding box center [210, 374] width 186 height 15
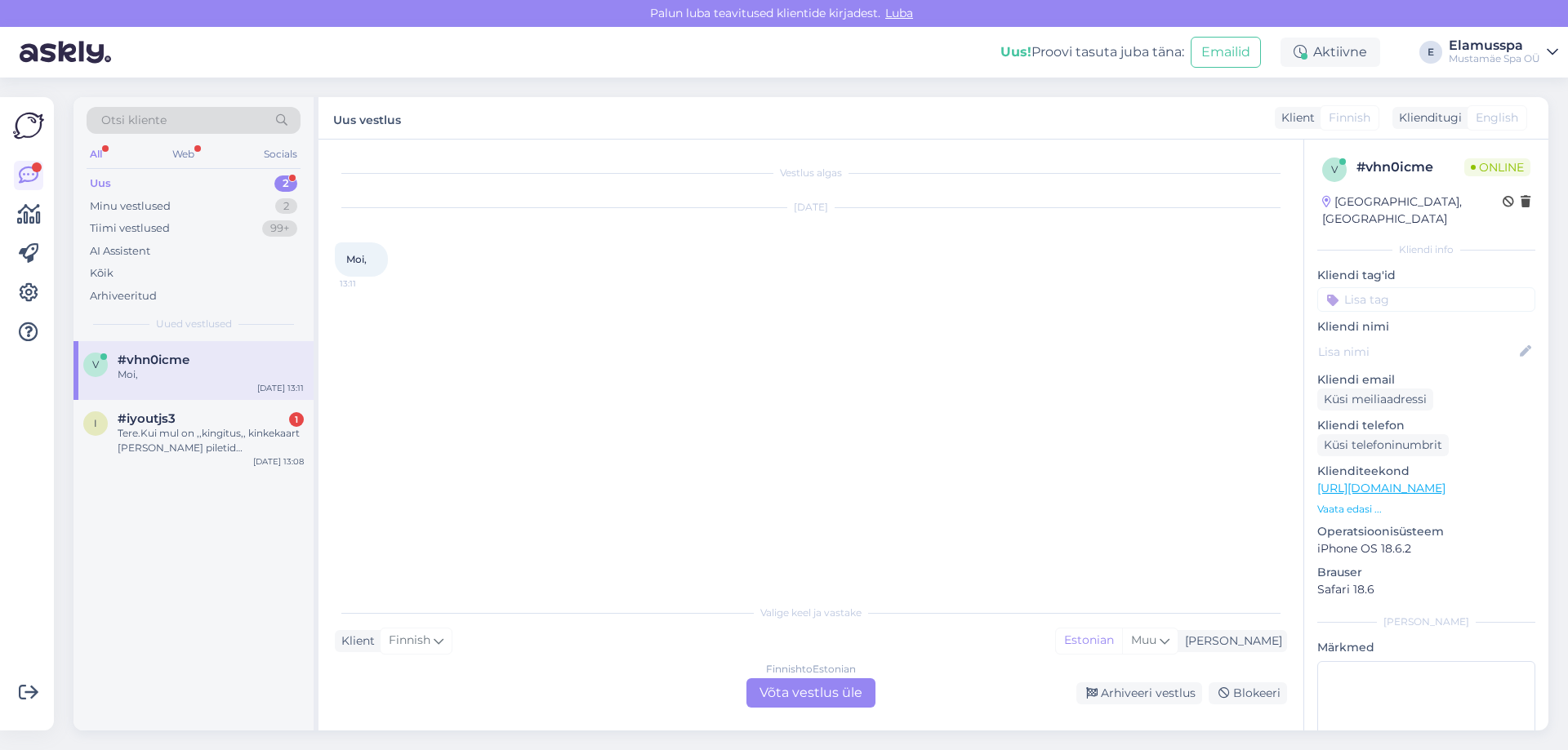
click at [792, 705] on div "Finnish to Estonian Võta vestlus üle" at bounding box center [812, 693] width 129 height 29
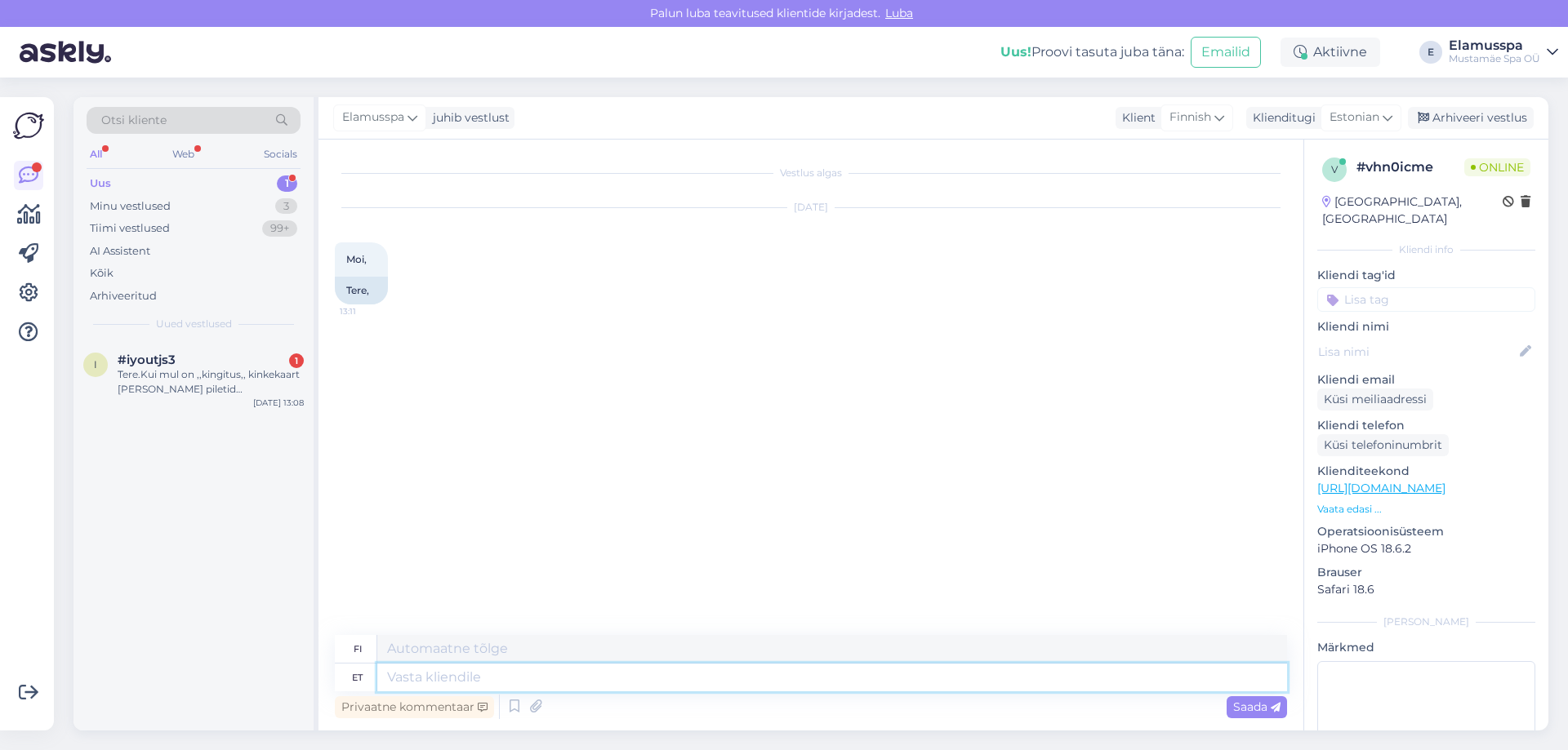
click at [698, 678] on textarea at bounding box center [831, 678] width 910 height 28
type textarea "tere!"
type textarea "Hei!"
type textarea "ere!"
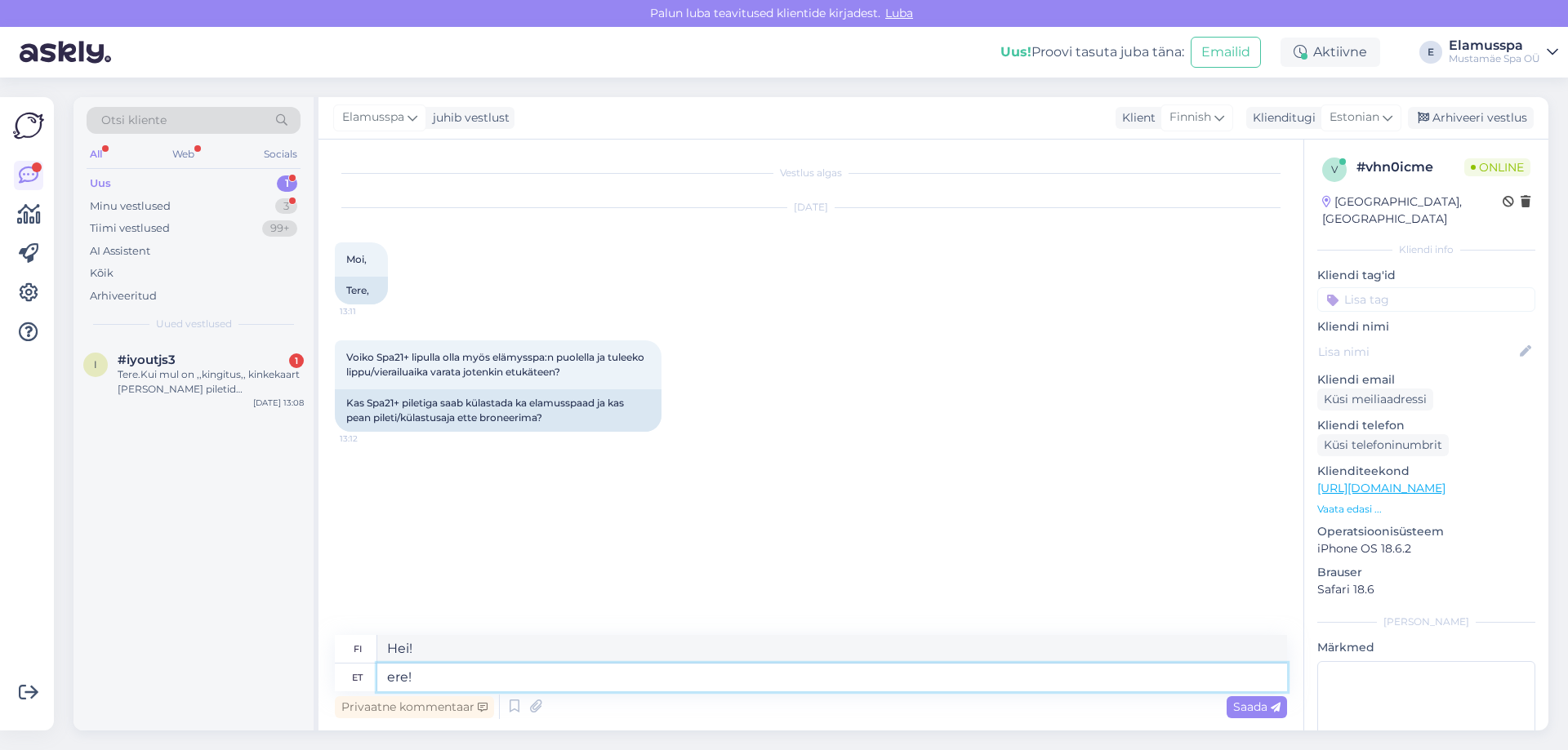
type textarea "kirkas!"
type textarea "Tere!"
type textarea "Hei!"
type textarea "Tere! Spa21+"
type textarea "Hei! Spa21+"
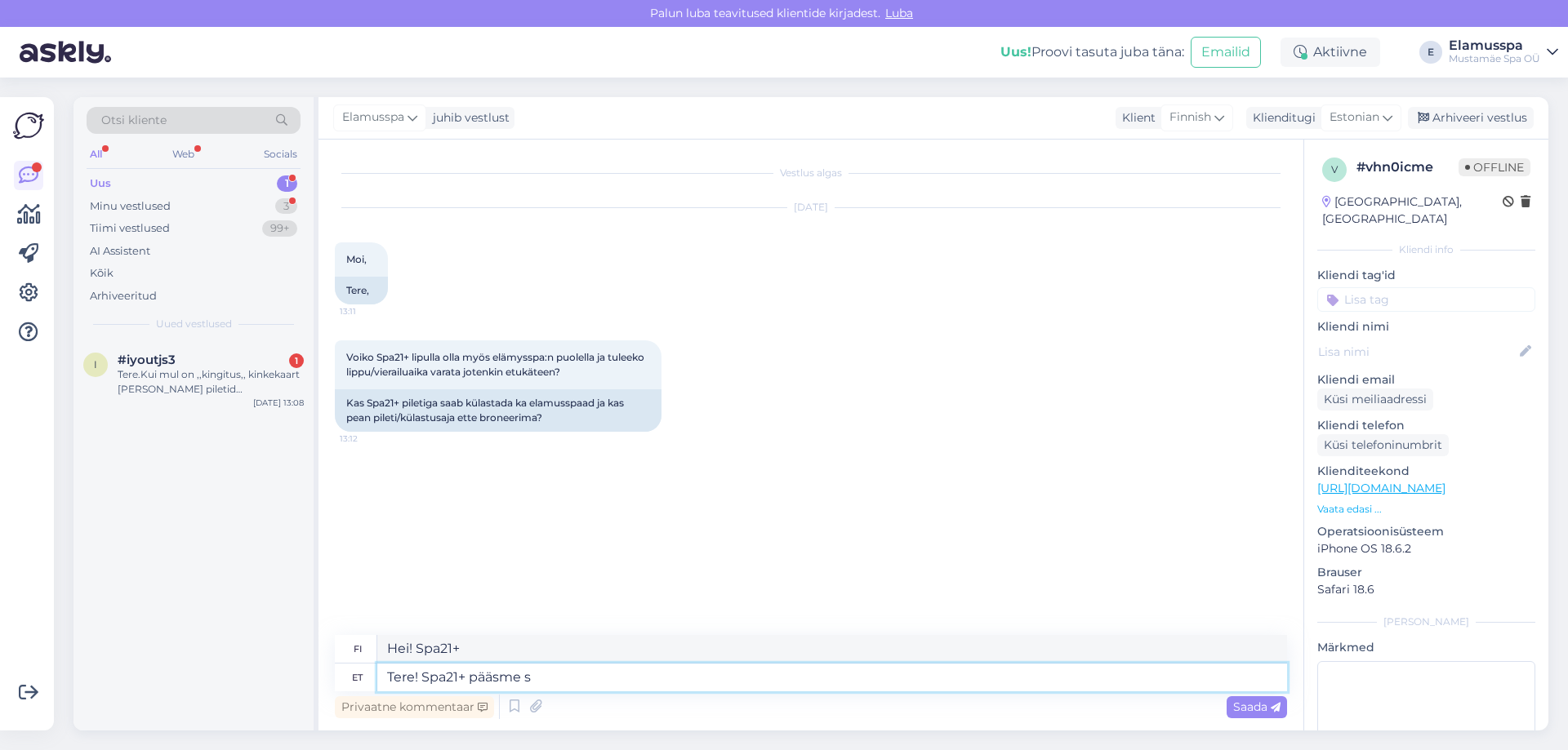
type textarea "Tere! Spa21+ pääsme si"
type textarea "Hei! Spa21+ -lippu"
type textarea "Tere! Spa21+ pääsme sisse k"
type textarea "Hei! Spa21+ -sisäänpääsy"
type textarea "Tere! Spa21+ pääsme sisse kuulub ka"
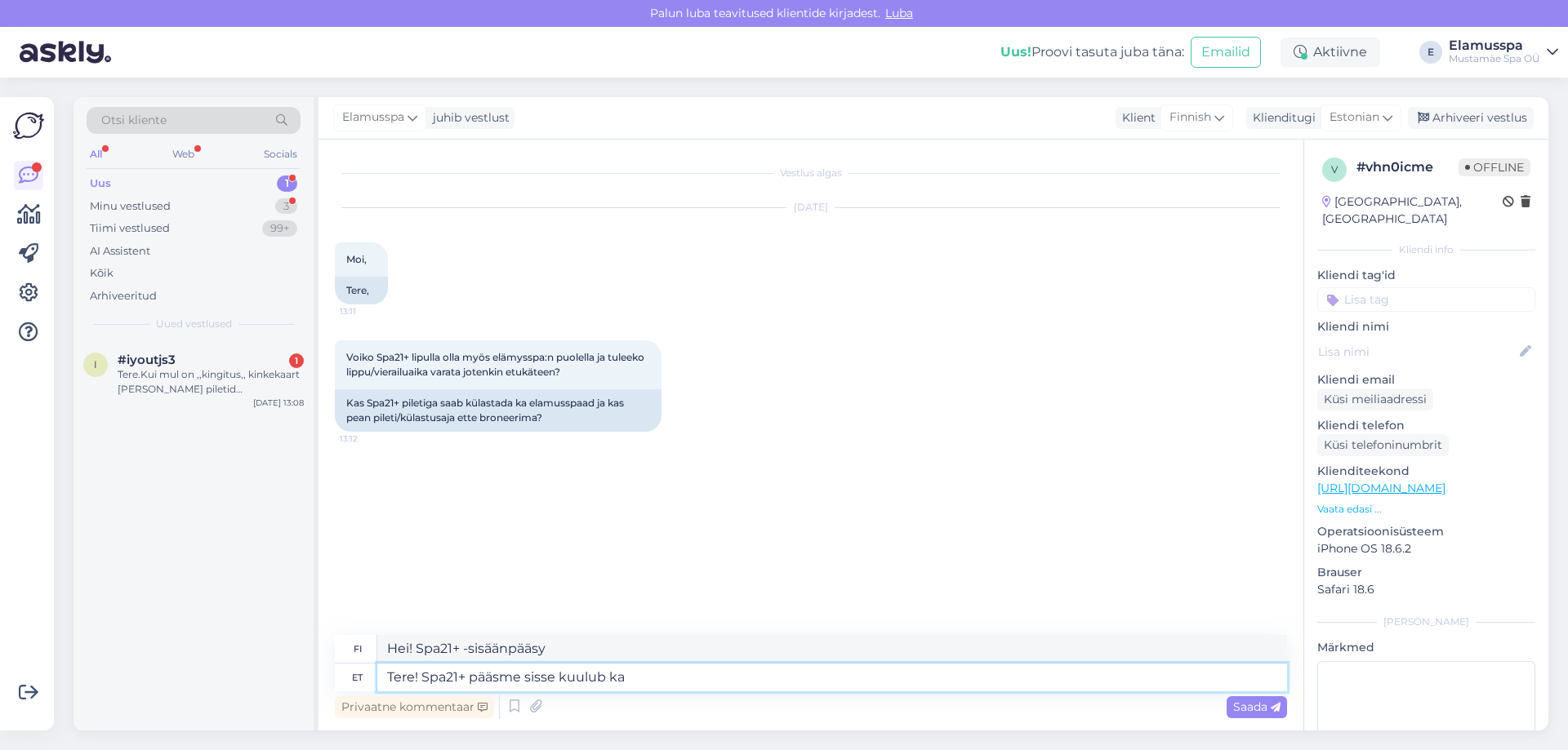
type textarea "Hei! Spa21+ -lippu sisältää:"
type textarea "Tere! Spa21+ pääsme sisse kuulub ka E"
type textarea "Hei! Spa21+ -passiin sisältyy myös"
type textarea "Tere! Spa21+ pääsme sisse kuulub ka Elamus"
type textarea "Hei! Spa21+ -passiin sisältyy myös Elamus"
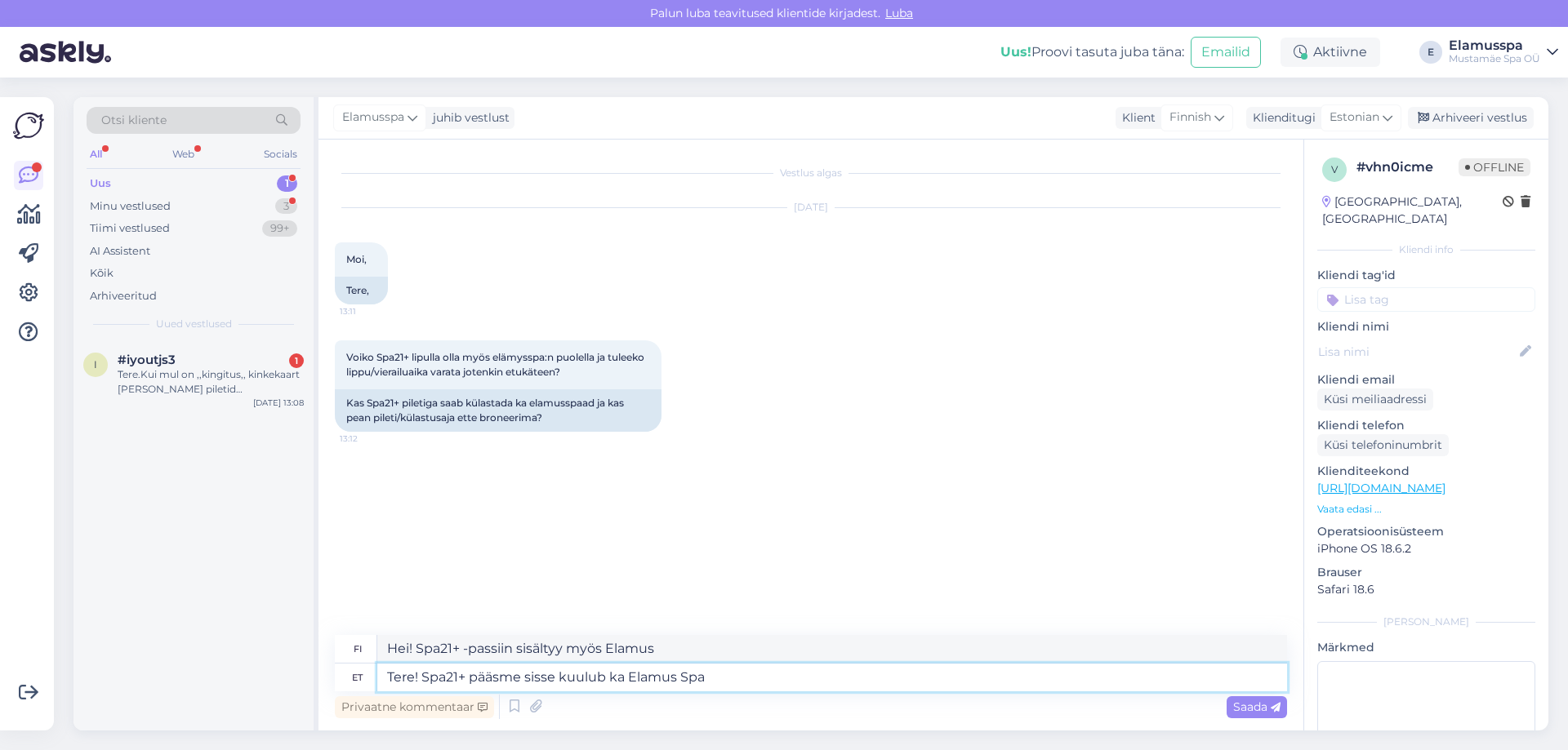
type textarea "Tere! Spa21+ pääsme sisse kuulub ka Elamus Spa a"
type textarea "Hei! Spa21+ -passiin sisältyy myös Elamus Spa"
type textarea "Tere! Spa21+ pääsme sisse kuulub ka Elamus Spa ala,"
type textarea "Hei! Spa21+ -lippuun sisältyy myös Elamus Spa -alue."
type textarea "Tere! Spa21+ pääsme sisse kuulub ka Elamus Spa ala,"
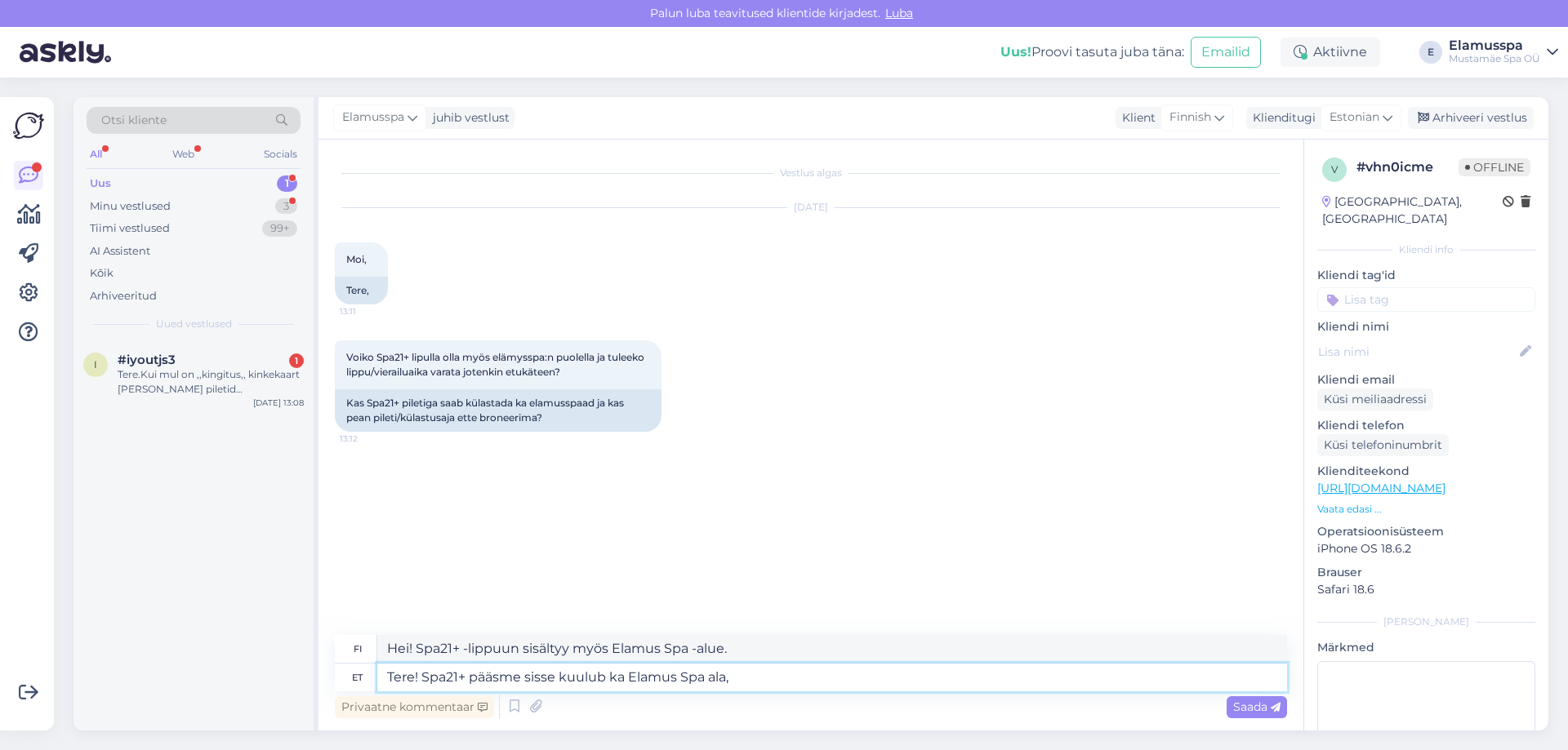
type textarea "Hei! Spa21+ -passiin sisältyy myös Elamus Spa -alue"
type textarea "Tere! Spa21+ pääsme sisse kuulub ka Elamus Spa ala,"
type textarea "Hei! Spa21+ -lippuun sisältyy myös Elamus Spa -alue."
type textarea "Tere! Spa21+ pääsme sisse kuulub ka Elamus Spa ala, broneering e"
type textarea "Hei! Spa21+ -passiin sisältyy myös Elamus Spa -alue, varaukset tehdään"
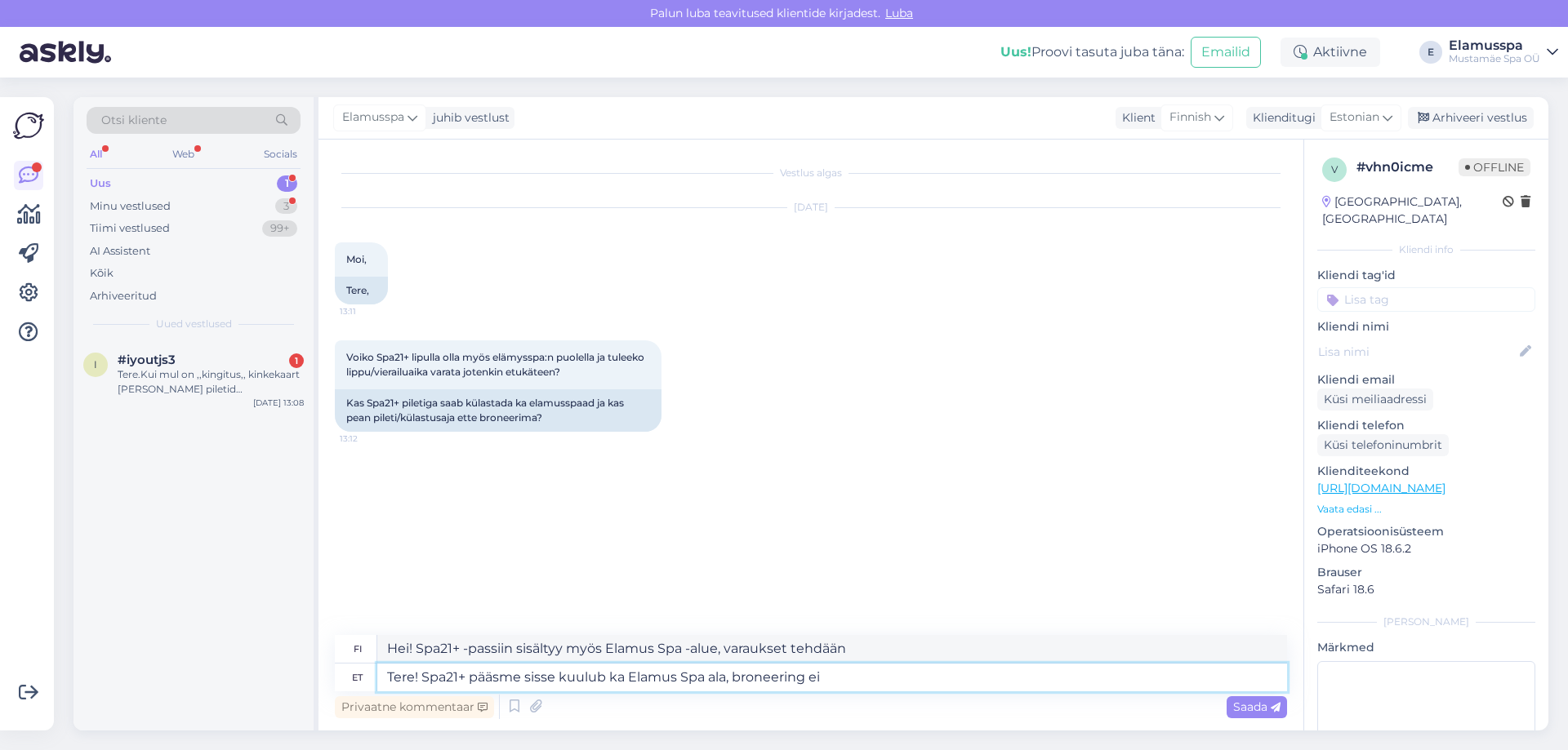
type textarea "Tere! Spa21+ pääsme sisse kuulub ka Elamus Spa ala, broneering ei o"
type textarea "Hei! Spa21+ -lippuun sisältyy myös Elamus Spa -alue, eikä varausta tarvita."
type textarea "Tere! Spa21+ pääsme sisse kuulub ka Elamus Spa ala, broneering ei ole vajalik. …"
type textarea "Hei! Spa21+ -lippuun sisältyy myös Elamus Spa -alue, varausta ei tarvita. Odota…"
type textarea "Tere! Spa21+ pääsme sisse kuulub ka Elamus Spa ala, broneering ei ole vajalik. …"
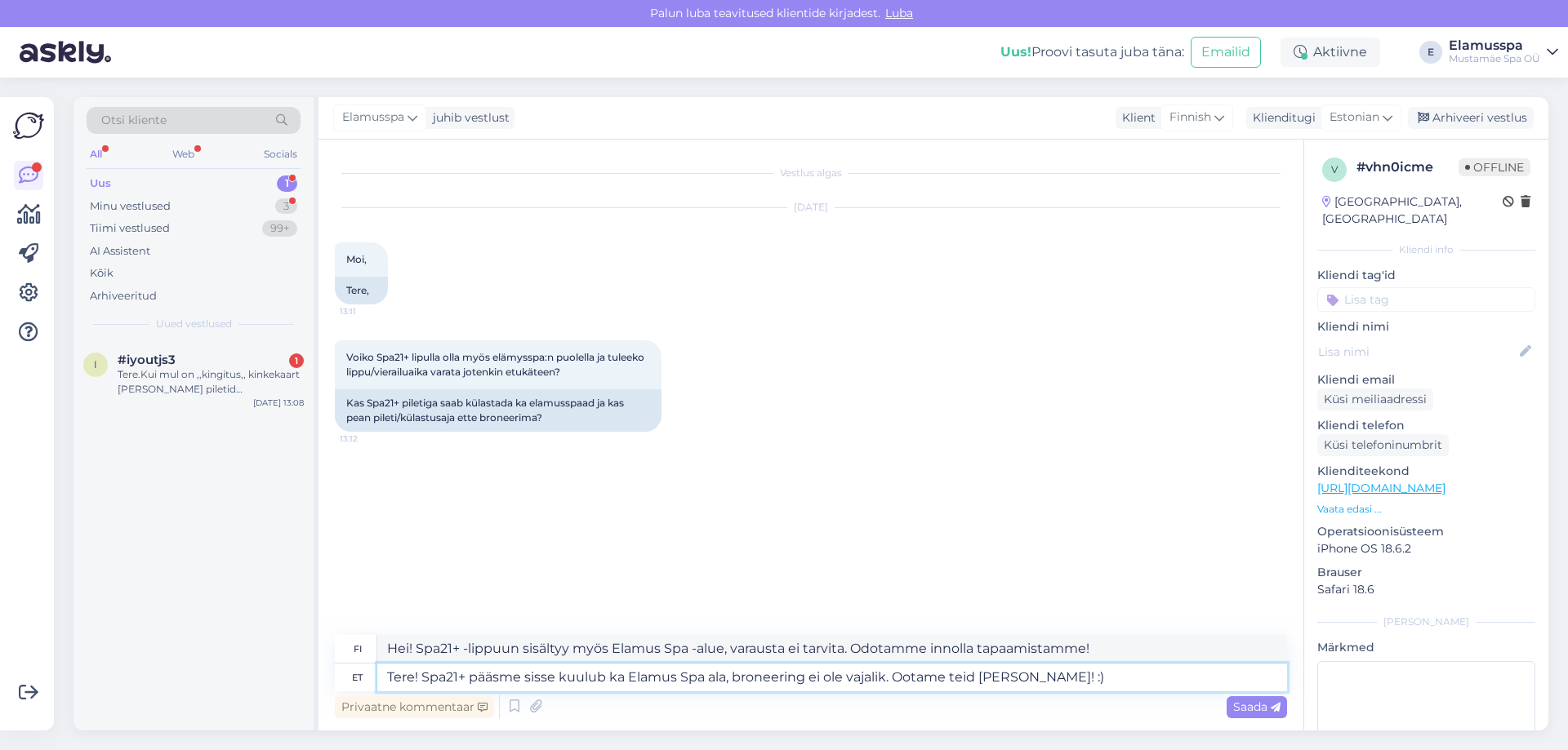
type textarea "Hei! Spa21+ -lippuun sisältyy myös Elamus Spa -alue, varausta ei tarvita. Nähdä…"
type textarea "Tere! Spa21+ pääsme sisse kuulub ka Elamus Spa ala, broneering ei ole vajalik. …"
click at [1271, 703] on icon at bounding box center [1275, 707] width 9 height 9
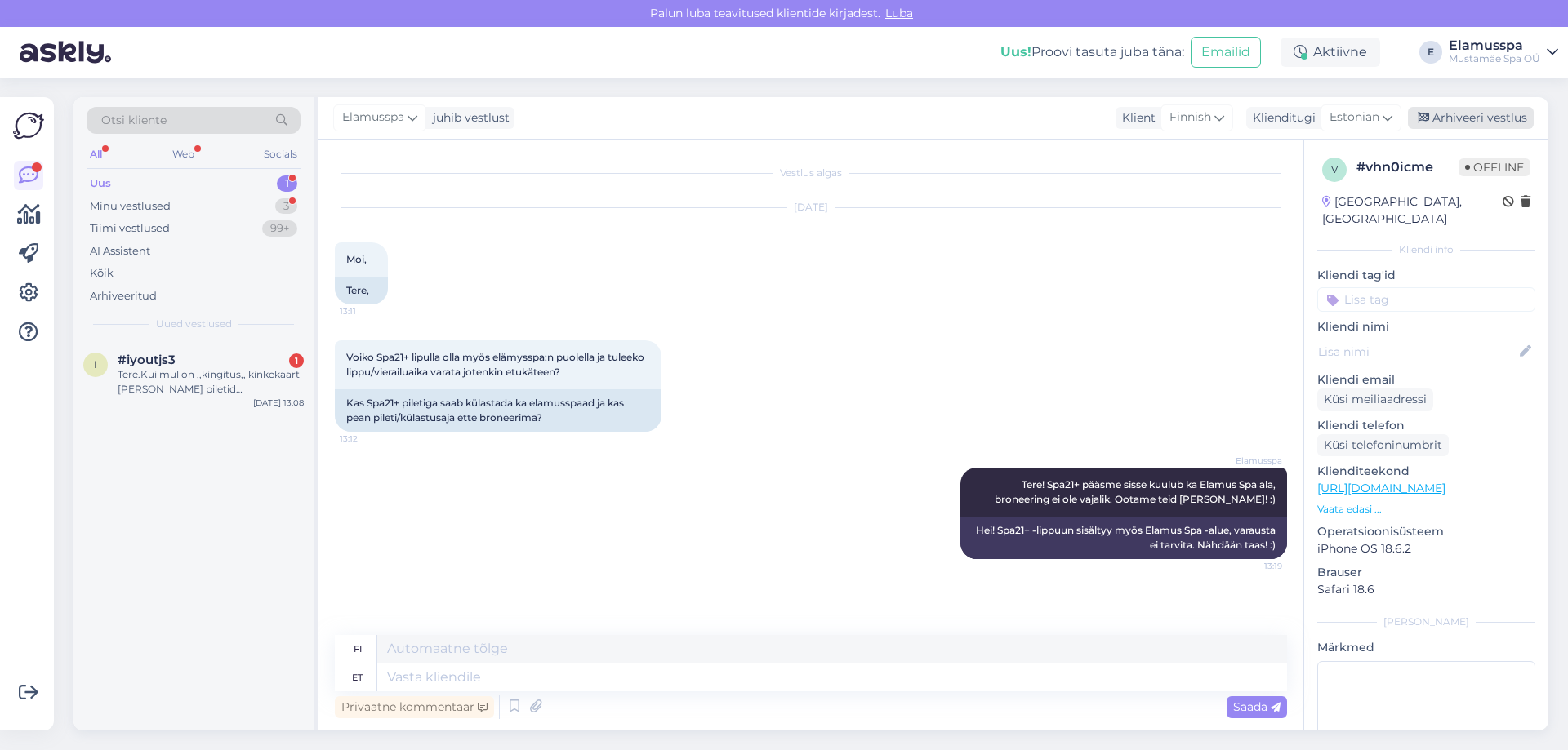
click at [1494, 120] on div "Arhiveeri vestlus" at bounding box center [1471, 118] width 126 height 22
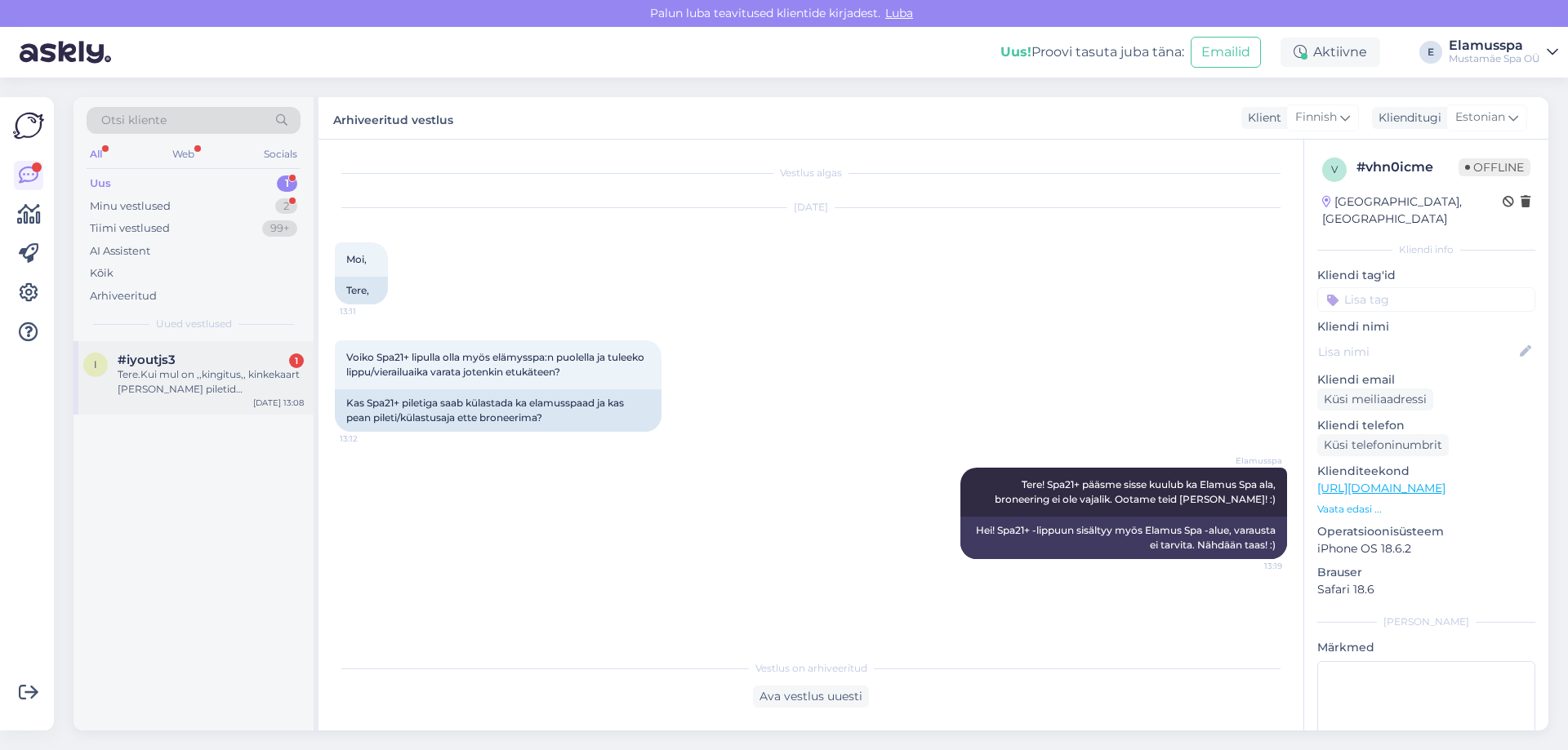
click at [187, 373] on div "Tere.Kui mul on ,,kingitus,, kinkekaart [PERSON_NAME] piletid [DEMOGRAPHIC_DATA…" at bounding box center [210, 382] width 186 height 29
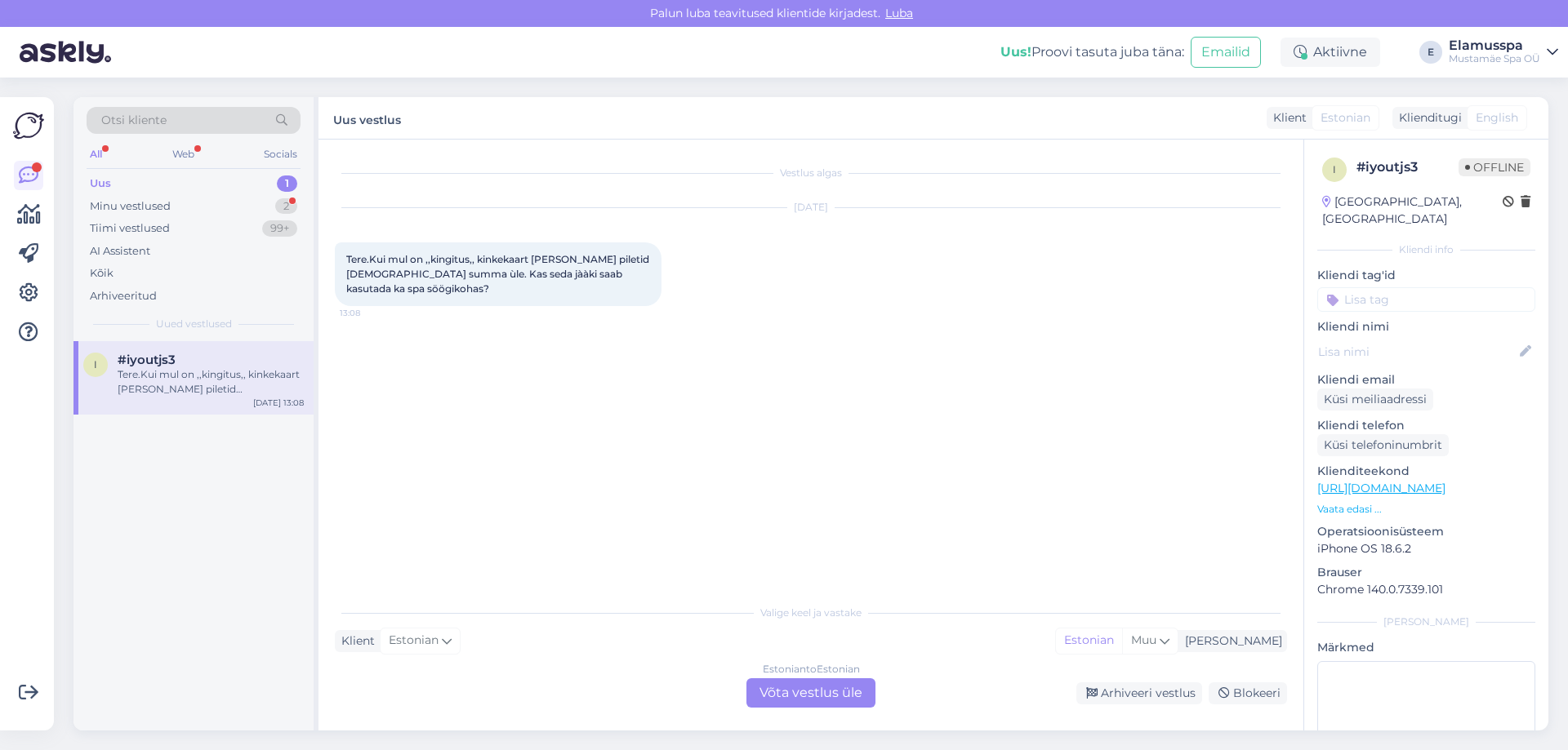
click at [824, 684] on div "Estonian to Estonian Võta vestlus üle" at bounding box center [812, 693] width 129 height 29
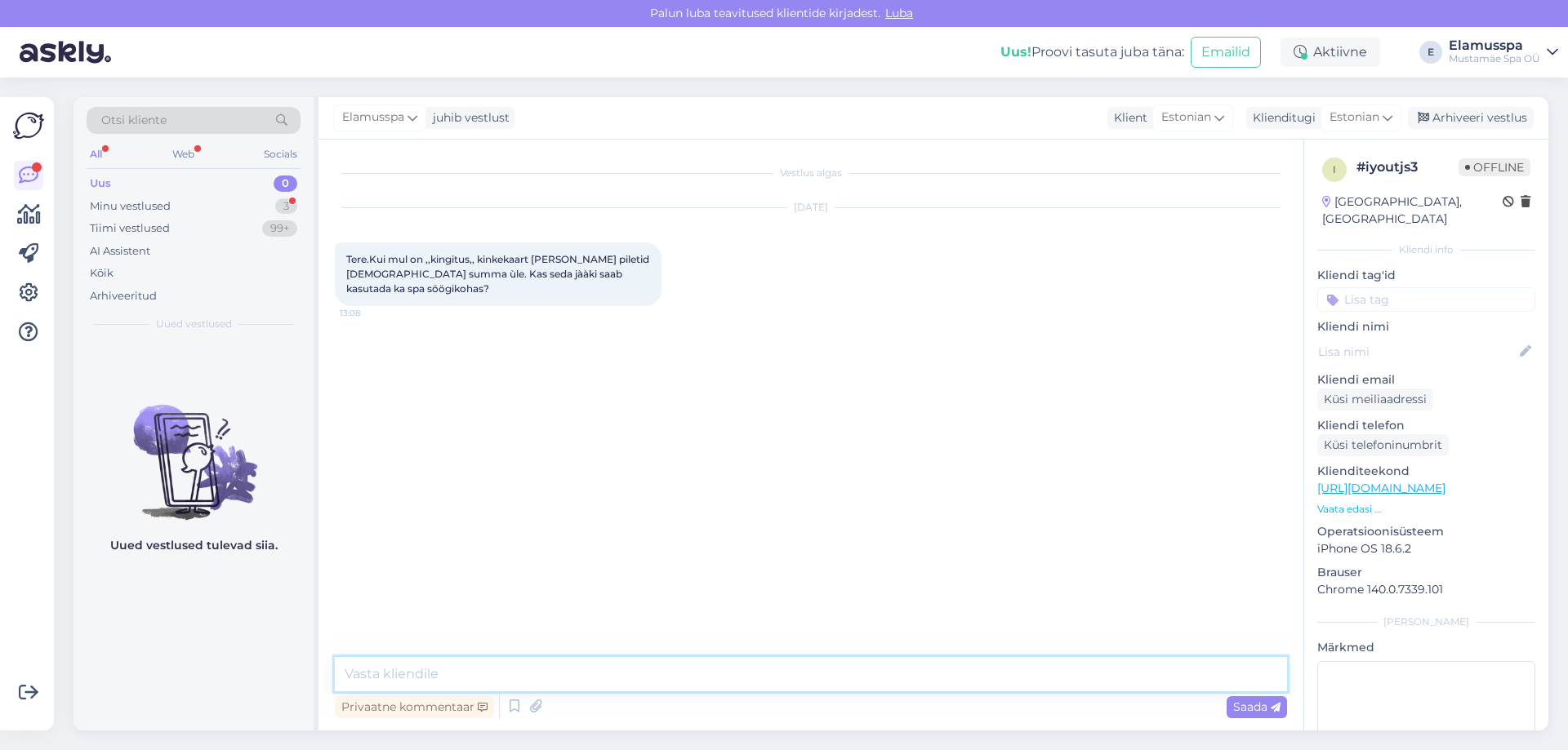
click at [522, 666] on textarea at bounding box center [811, 674] width 952 height 34
type textarea "Tere! [DOMAIN_NAME] summalisi kinkekaarte on võimalik kasutada ainult pääsmete …"
click at [1251, 706] on span "Saada" at bounding box center [1257, 707] width 47 height 15
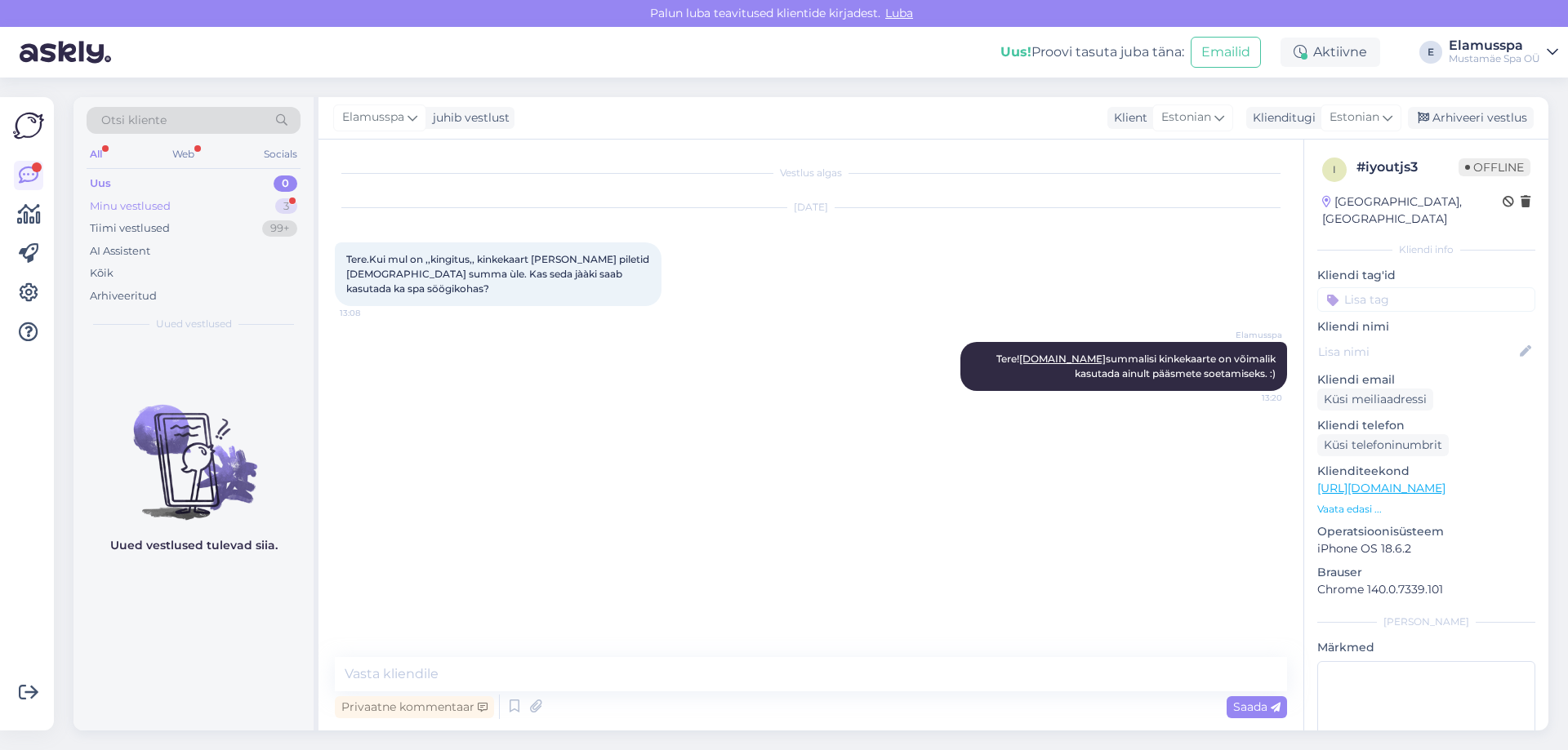
click at [294, 204] on div "3" at bounding box center [286, 206] width 22 height 16
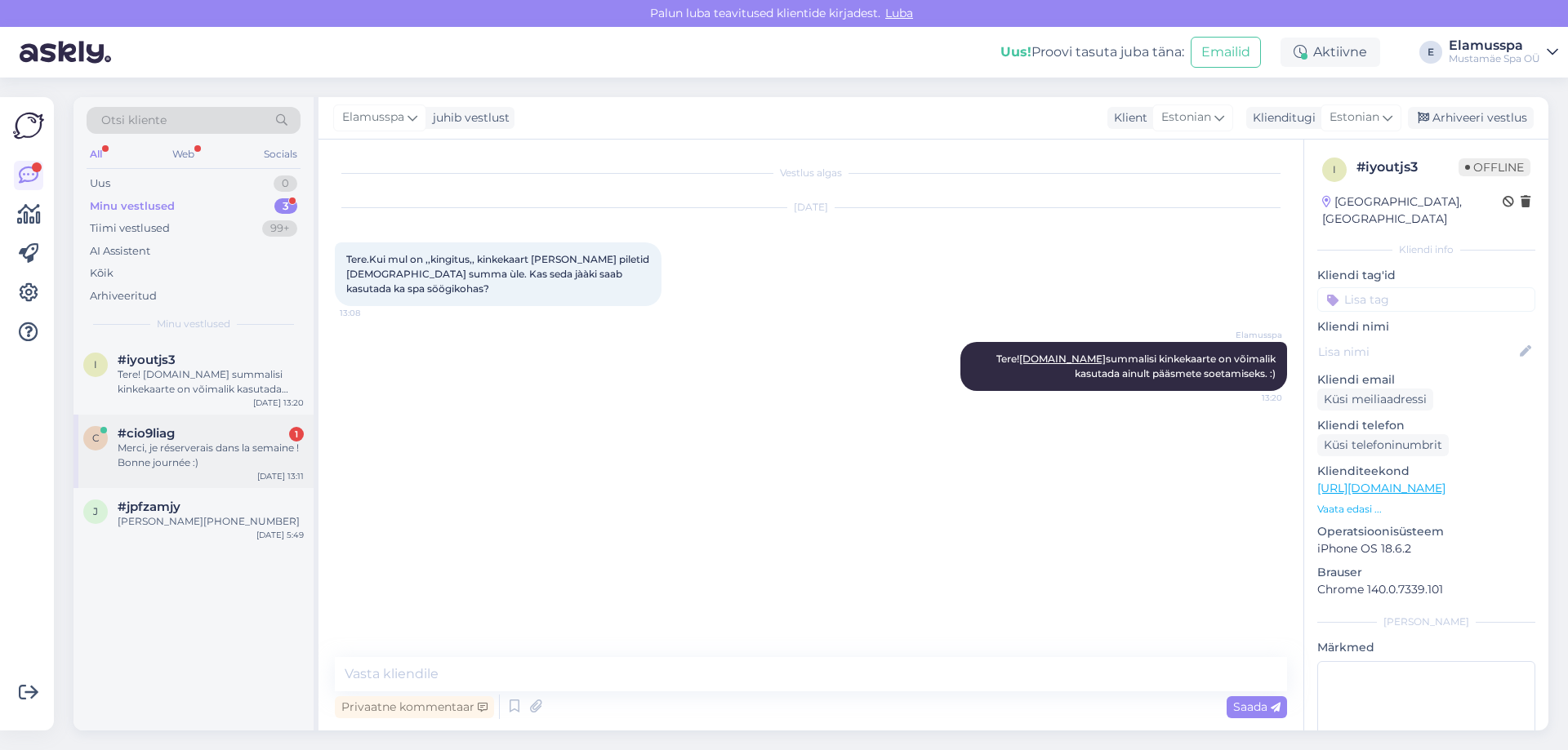
click at [242, 462] on div "Merci, je réserverais dans la semaine ! Bonne journée :)" at bounding box center [210, 455] width 186 height 29
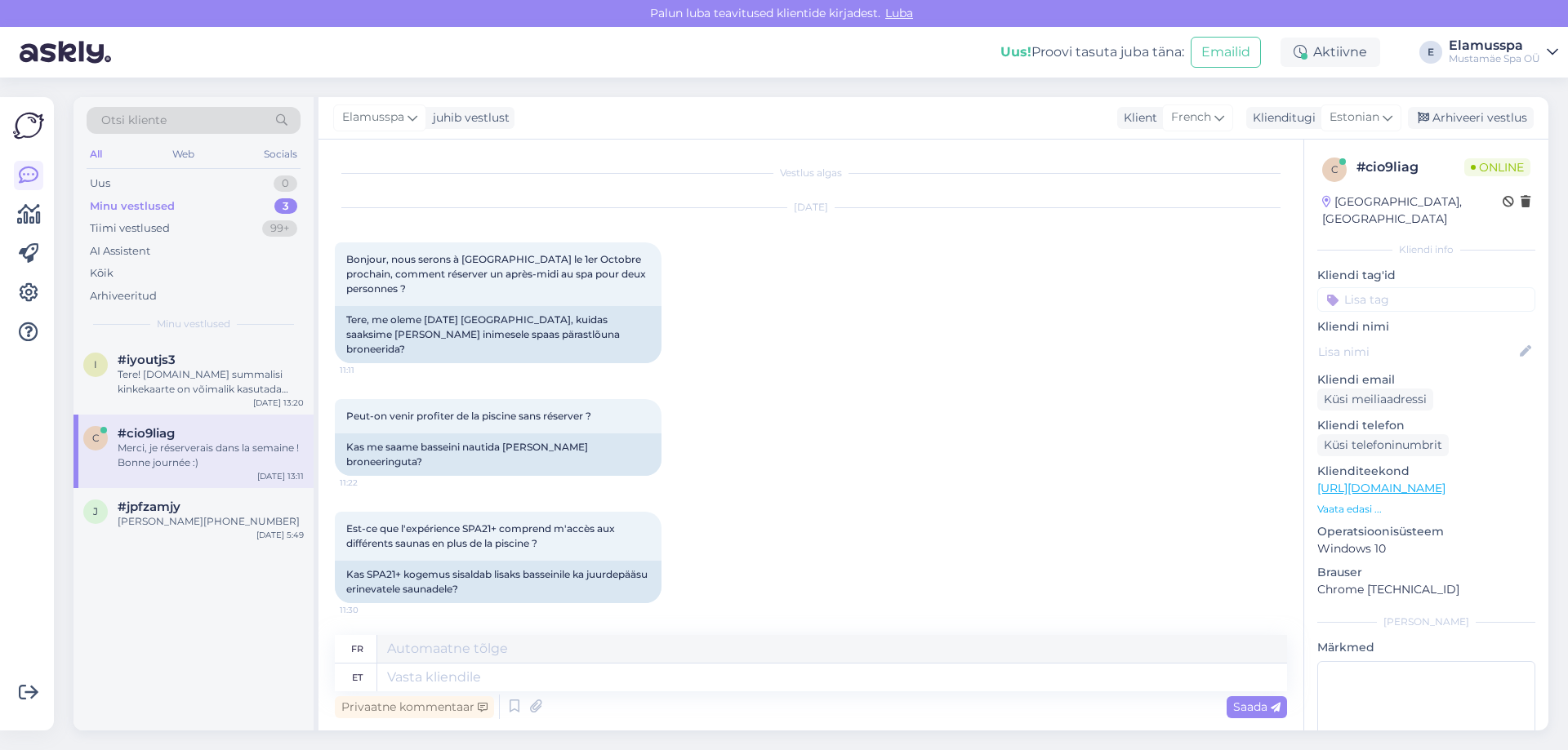
scroll to position [226, 0]
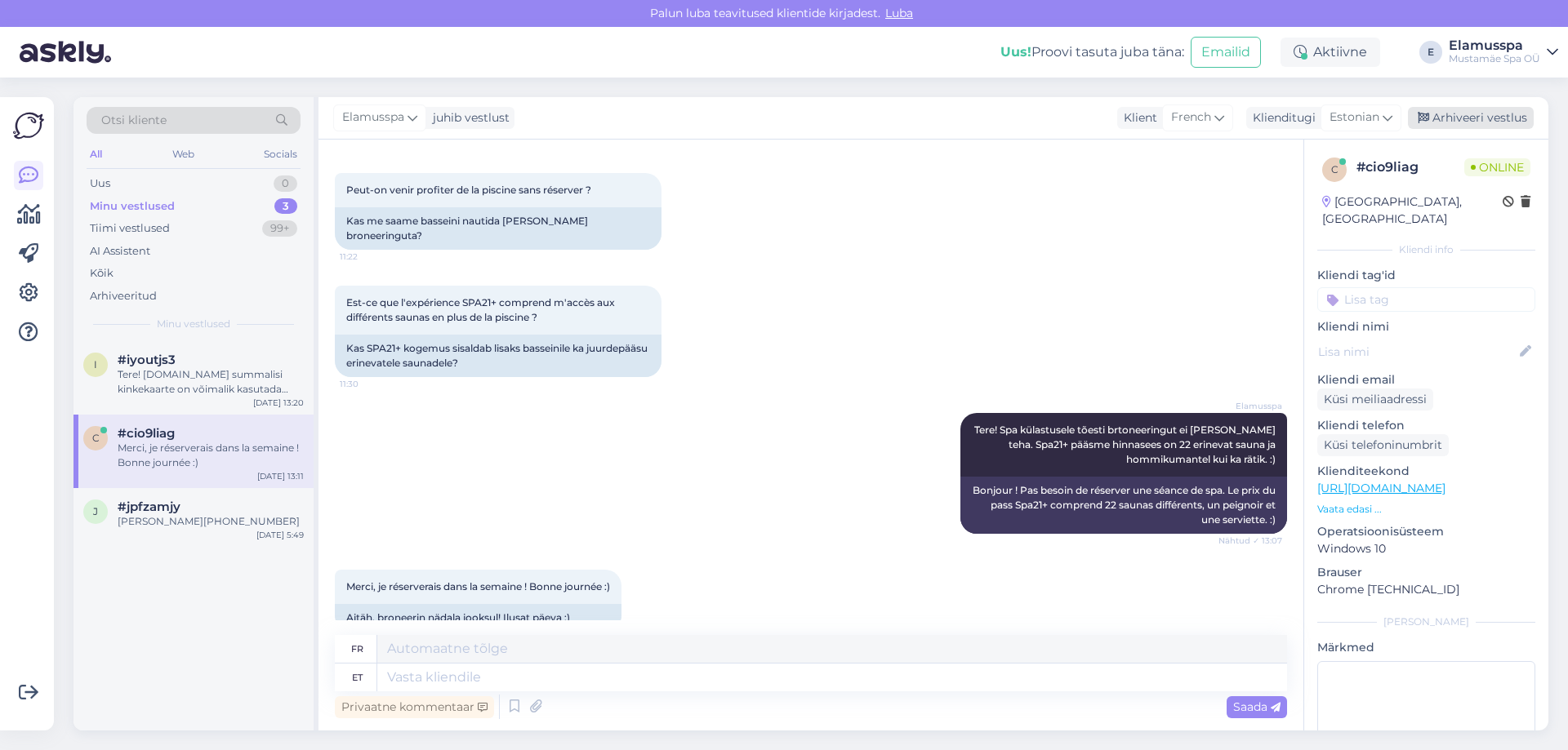
click at [1495, 115] on div "Arhiveeri vestlus" at bounding box center [1471, 118] width 126 height 22
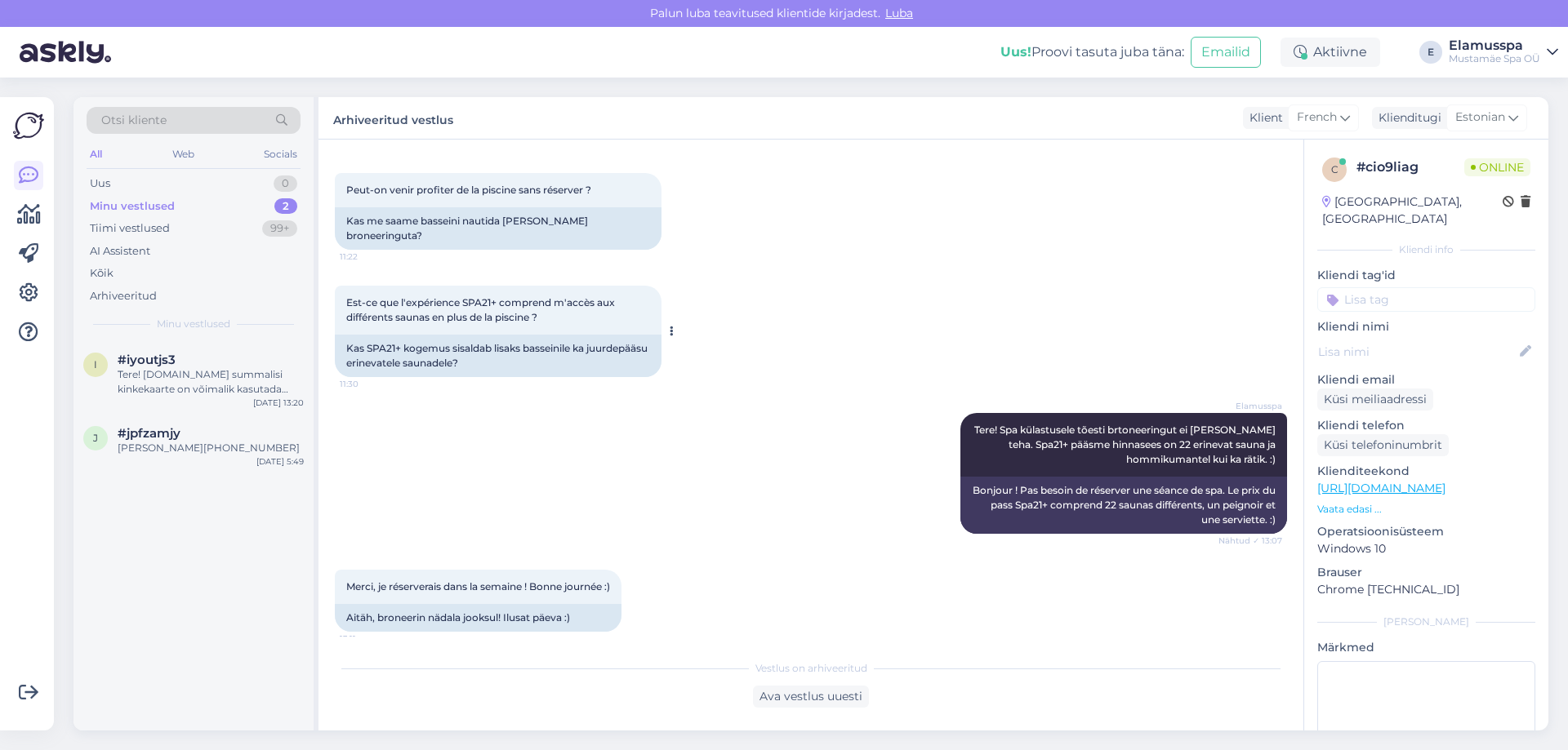
scroll to position [209, 0]
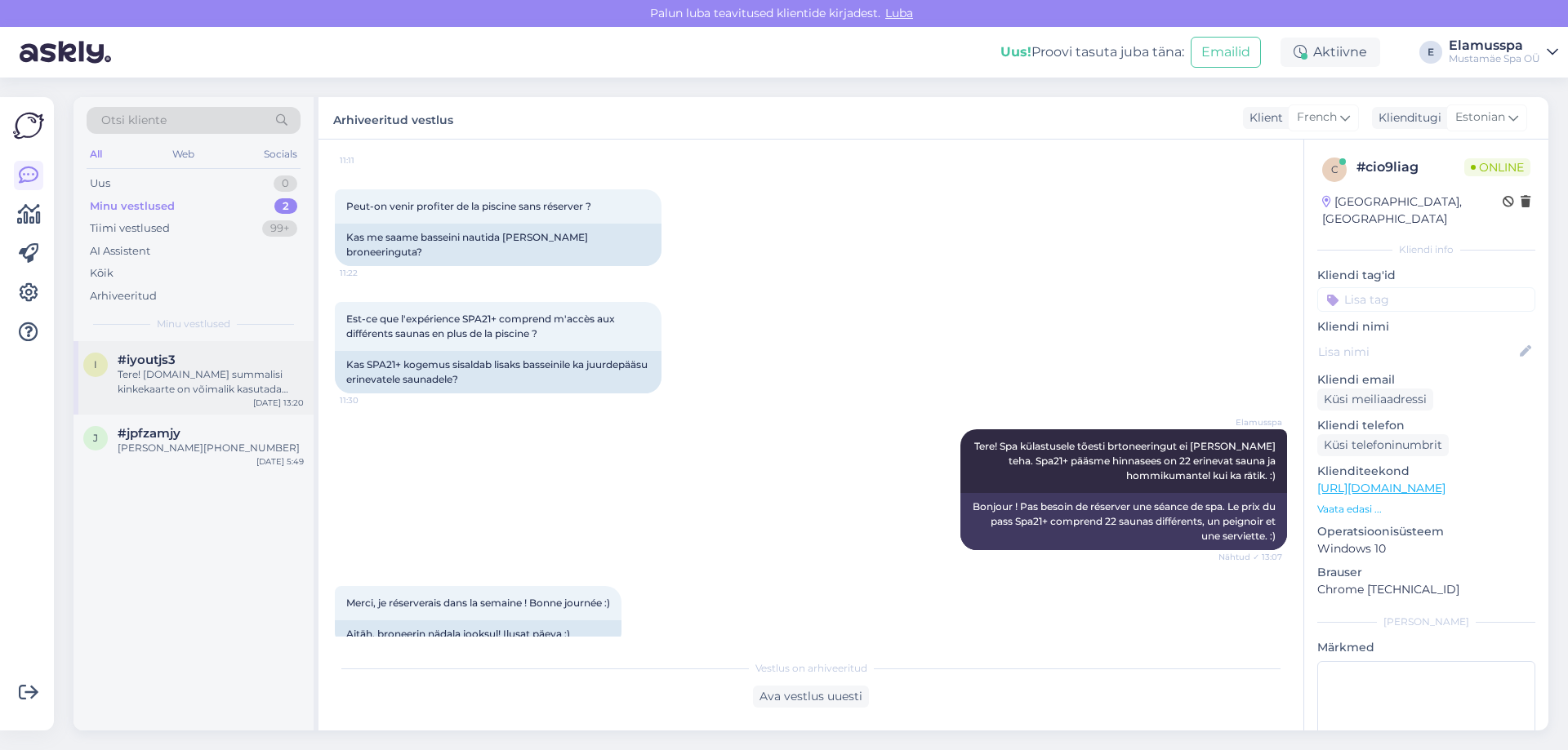
click at [207, 400] on div "i #iyoutjs3 Tere! [DOMAIN_NAME] summalisi kinkekaarte on võimalik kasutada ainu…" at bounding box center [193, 378] width 240 height 73
